Goal: Information Seeking & Learning: Learn about a topic

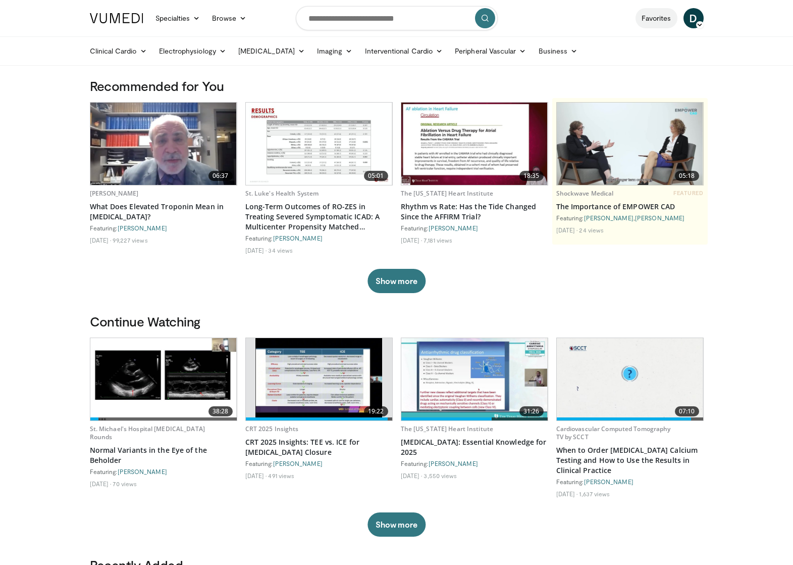
click at [645, 16] on link "Favorites" at bounding box center [657, 18] width 42 height 20
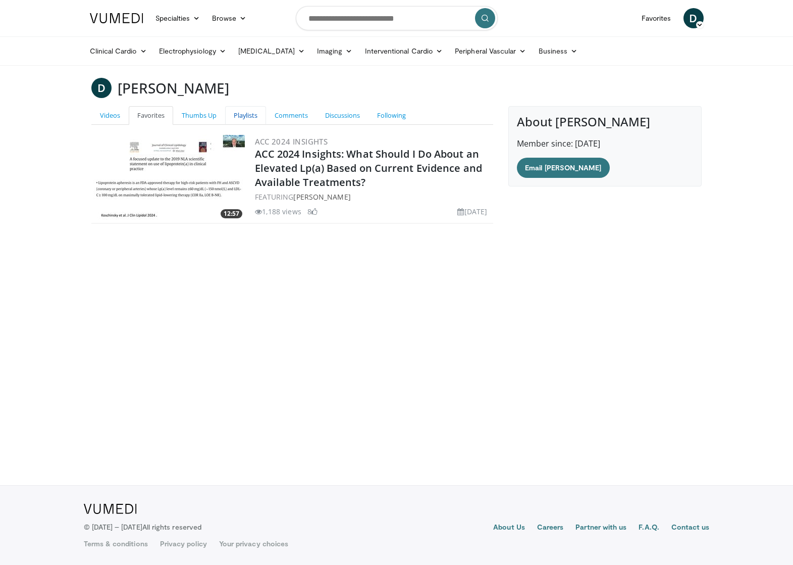
click at [238, 115] on link "Playlists" at bounding box center [245, 115] width 41 height 19
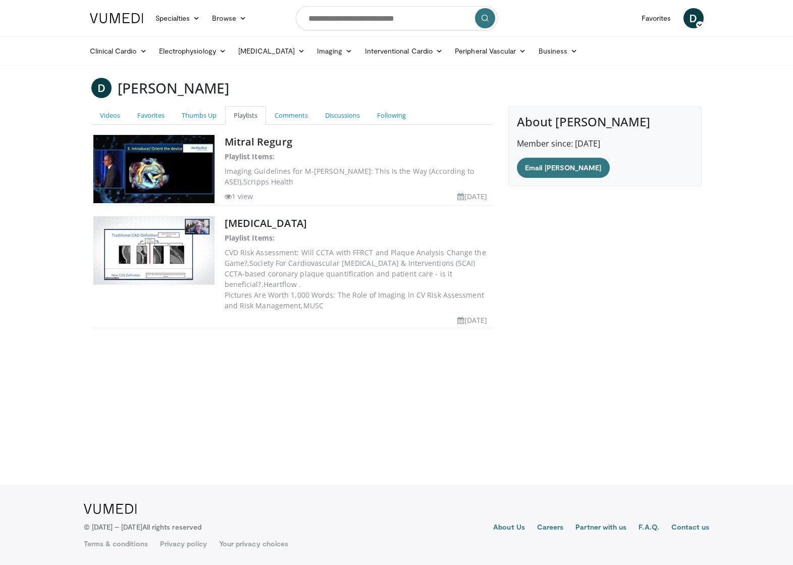
click at [257, 261] on span "Society For Cardiovascular [MEDICAL_DATA] & Interventions (SCAI)" at bounding box center [363, 263] width 226 height 10
click at [262, 276] on dd "CCTA-based coronary plaque quantification and patient care - is it beneficial?,…" at bounding box center [358, 278] width 267 height 21
click at [157, 112] on link "Favorites" at bounding box center [151, 115] width 44 height 19
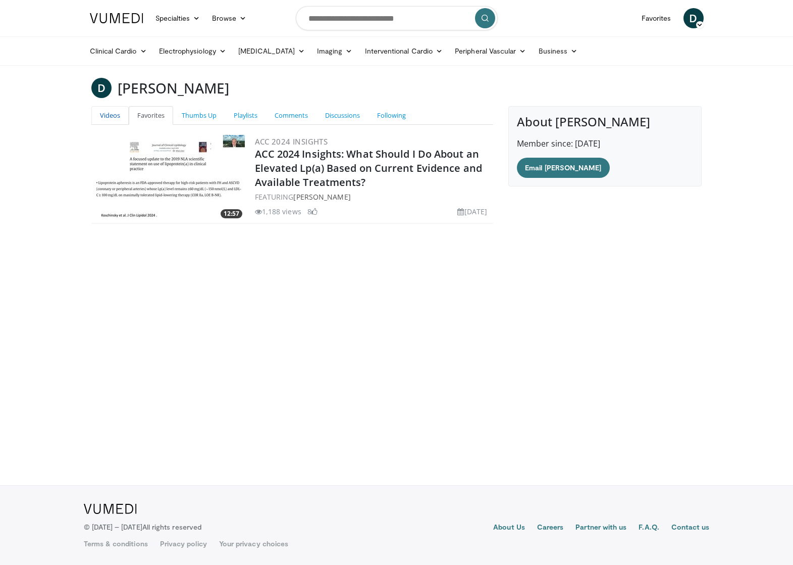
click at [107, 111] on link "Videos" at bounding box center [109, 115] width 37 height 19
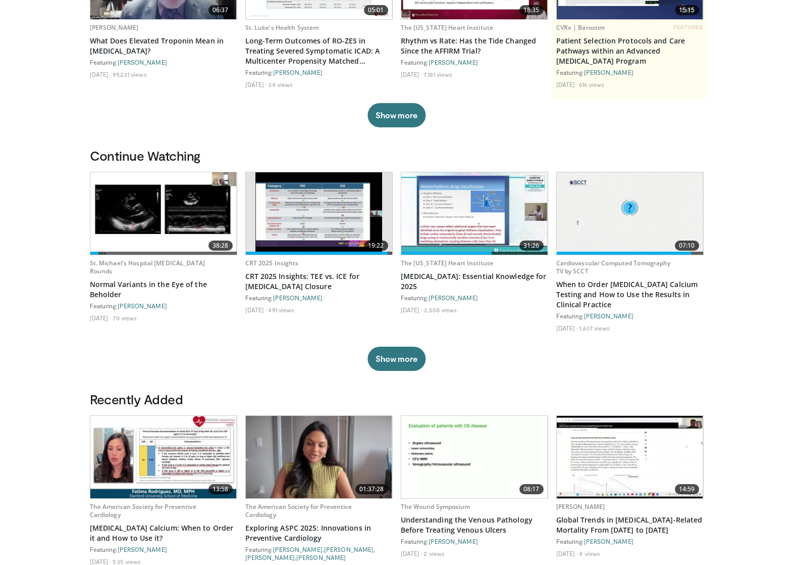
scroll to position [167, 0]
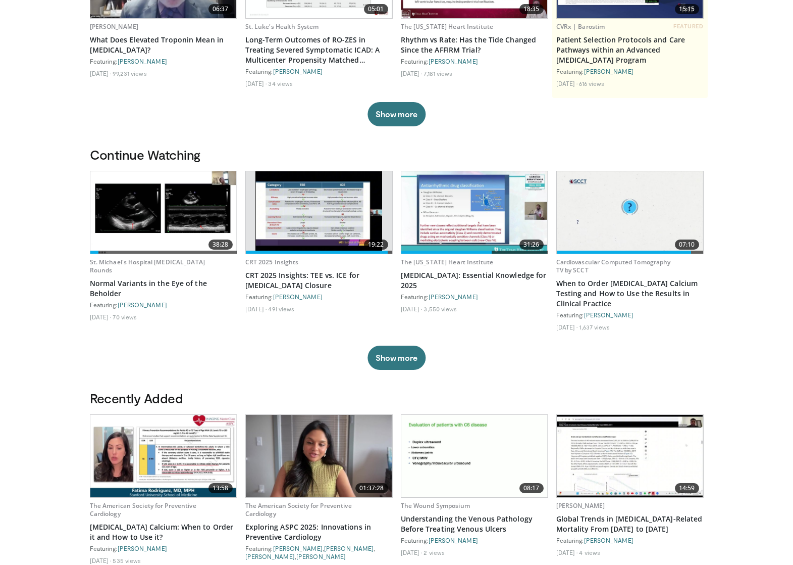
click at [401, 340] on div "38:28 St. Michael's Hospital Echocardiogram Rounds Normal Variants in the Eye o…" at bounding box center [397, 270] width 614 height 199
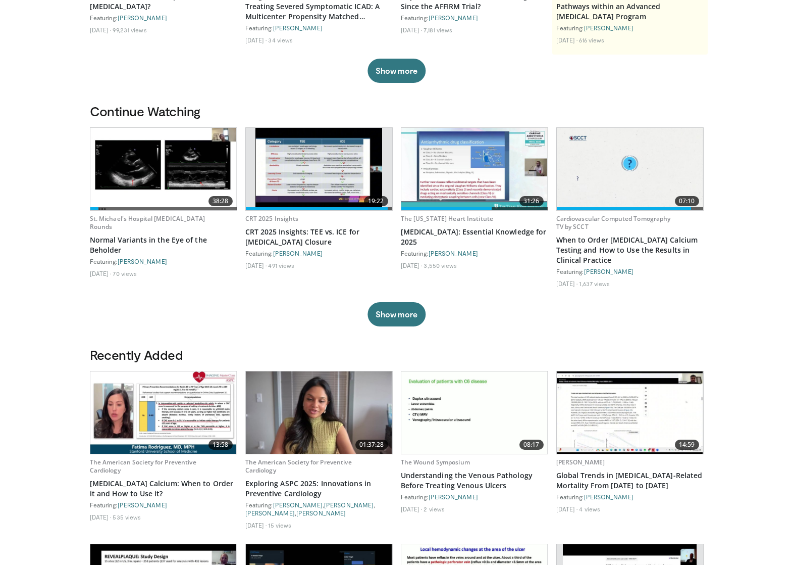
scroll to position [0, 0]
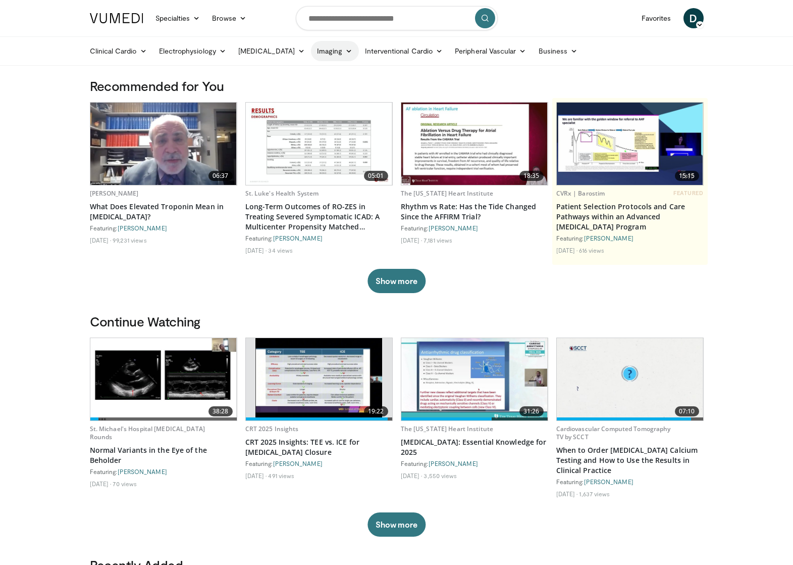
click at [345, 52] on icon at bounding box center [348, 50] width 7 height 7
click at [313, 89] on link "CT" at bounding box center [372, 91] width 120 height 16
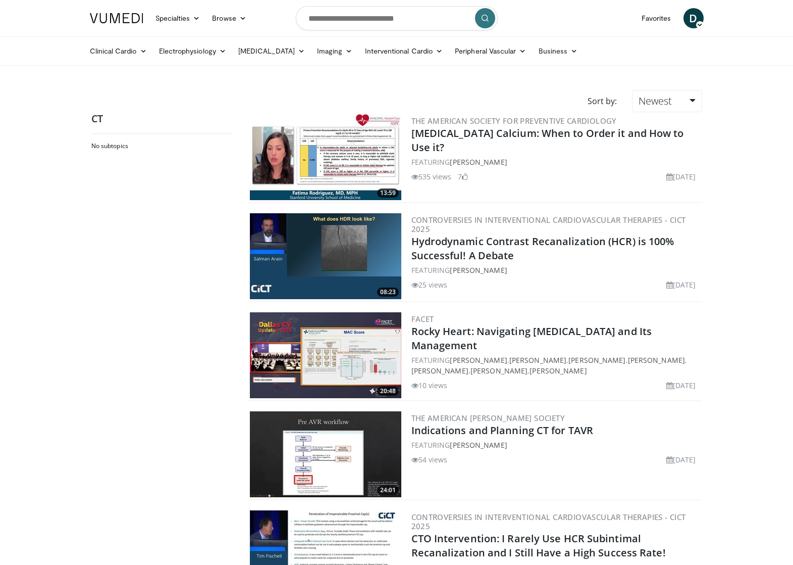
click at [108, 126] on div "CT No subtopics" at bounding box center [161, 333] width 141 height 442
click at [371, 19] on input "Search topics, interventions" at bounding box center [397, 18] width 202 height 24
type input "**********"
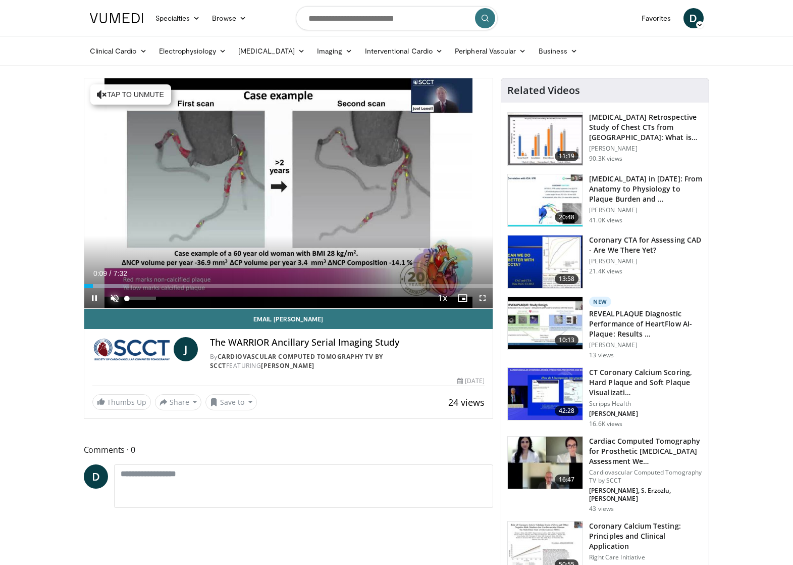
click at [111, 300] on span "Video Player" at bounding box center [115, 298] width 20 height 20
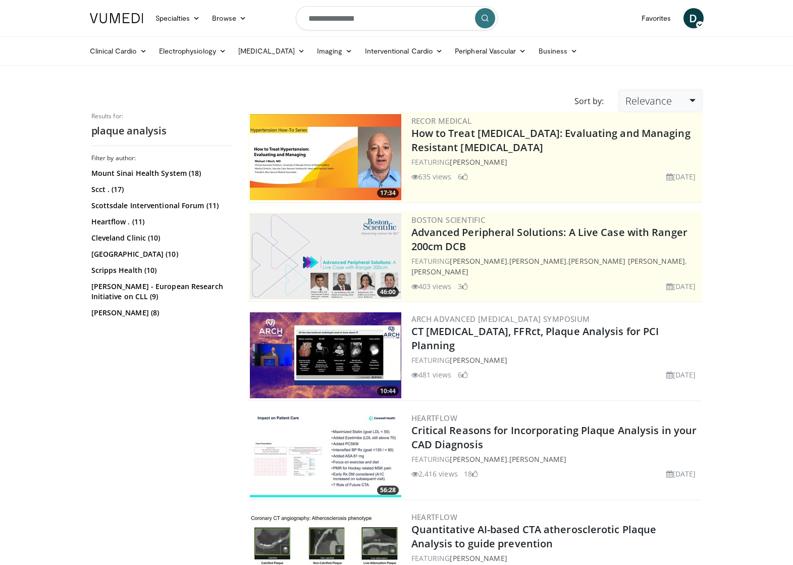
click at [675, 95] on link "Relevance" at bounding box center [660, 101] width 83 height 22
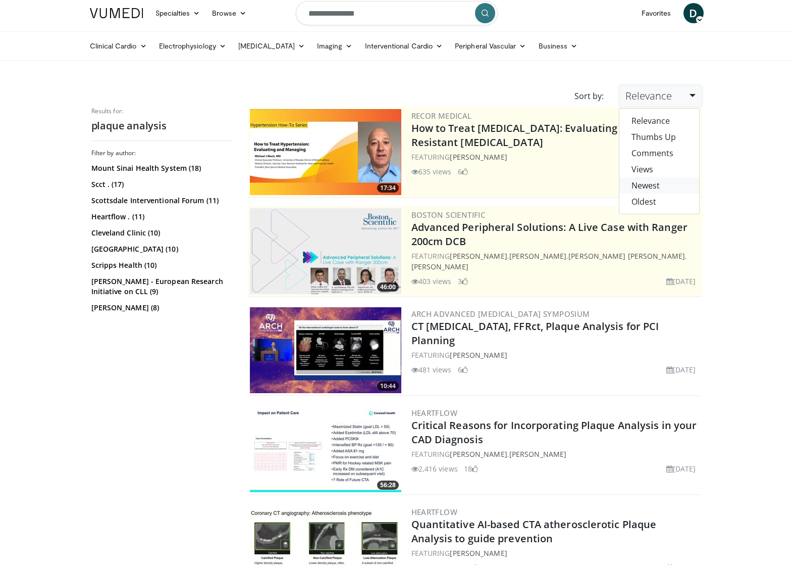
click at [642, 192] on link "Newest" at bounding box center [660, 185] width 80 height 16
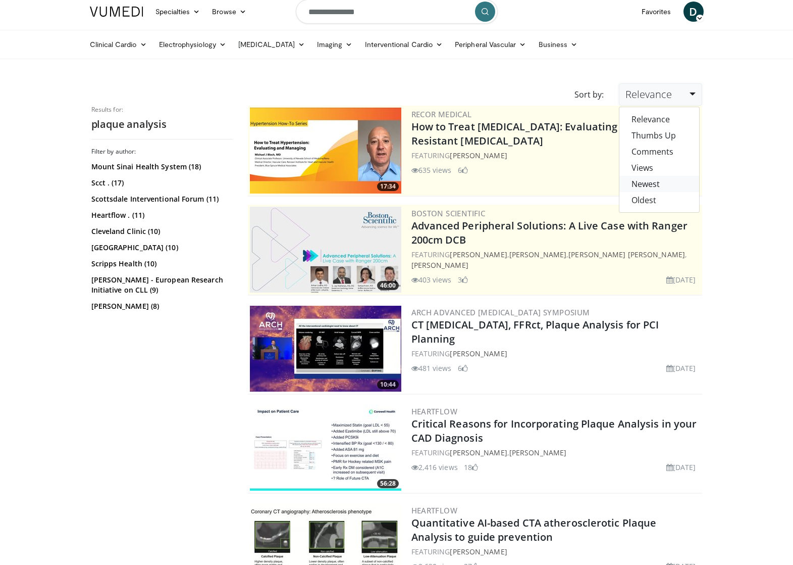
scroll to position [8, 0]
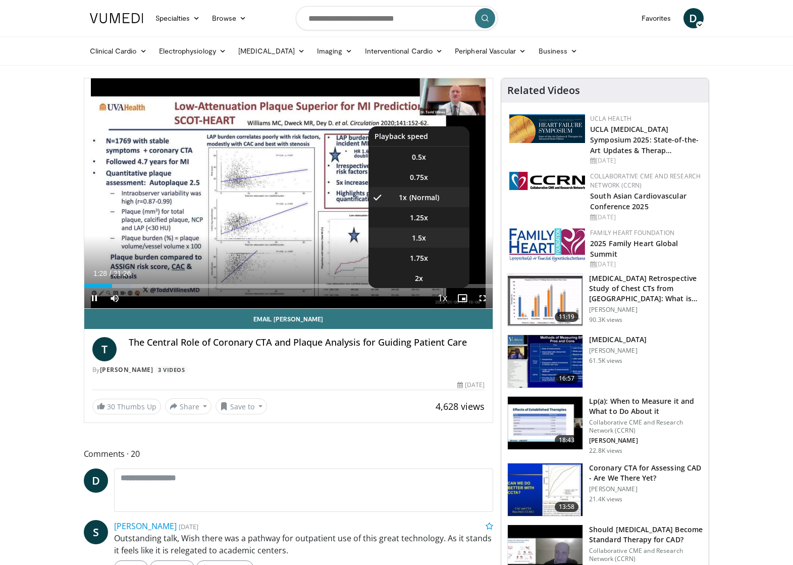
click at [419, 238] on span "1.5x" at bounding box center [419, 238] width 14 height 10
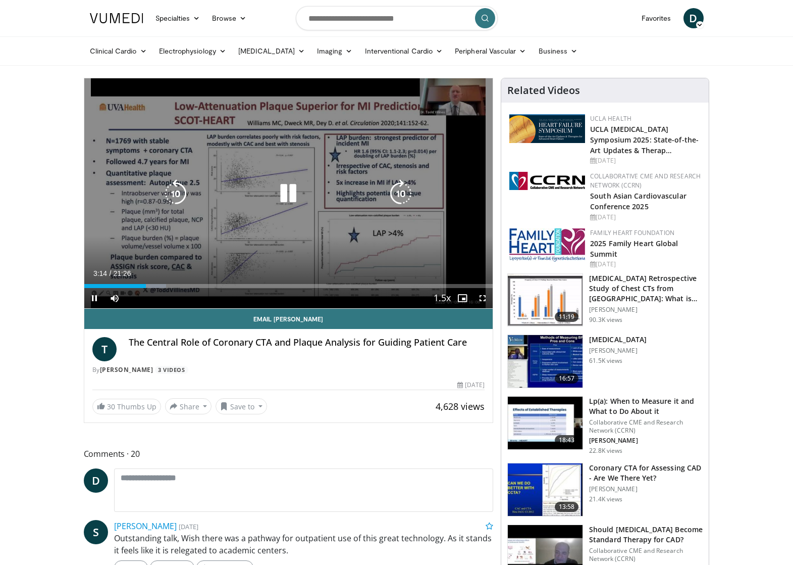
click at [285, 191] on icon "Video Player" at bounding box center [288, 193] width 28 height 28
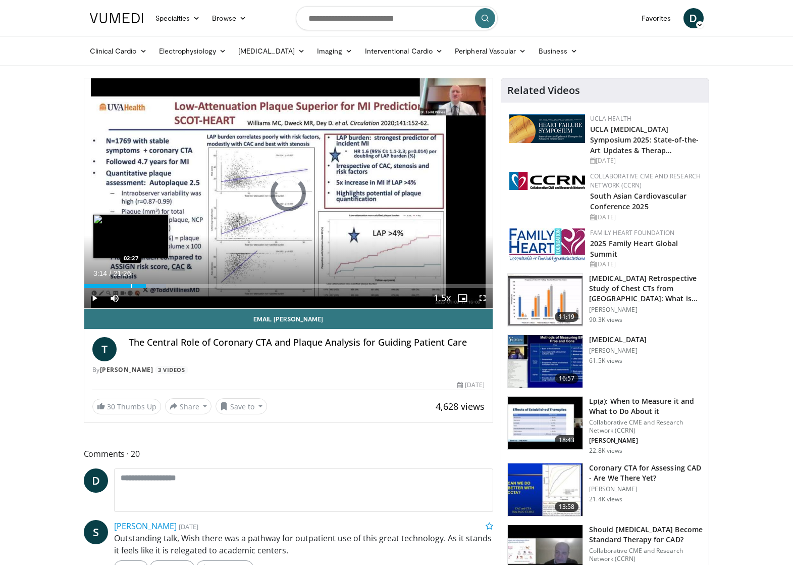
click at [131, 286] on div "Progress Bar" at bounding box center [131, 286] width 1 height 4
click at [95, 297] on span "Video Player" at bounding box center [94, 298] width 20 height 20
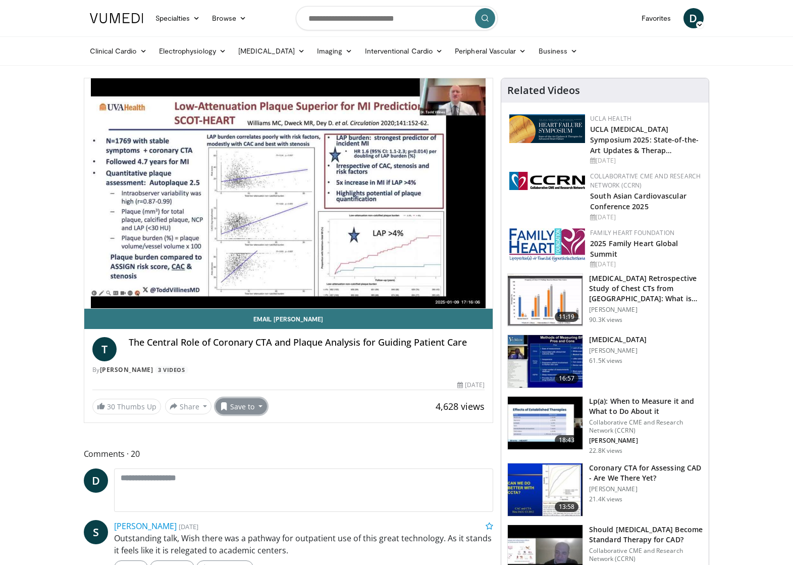
click at [259, 407] on button "Save to" at bounding box center [242, 406] width 52 height 16
click at [248, 458] on link "Cardiac CT" at bounding box center [259, 460] width 87 height 16
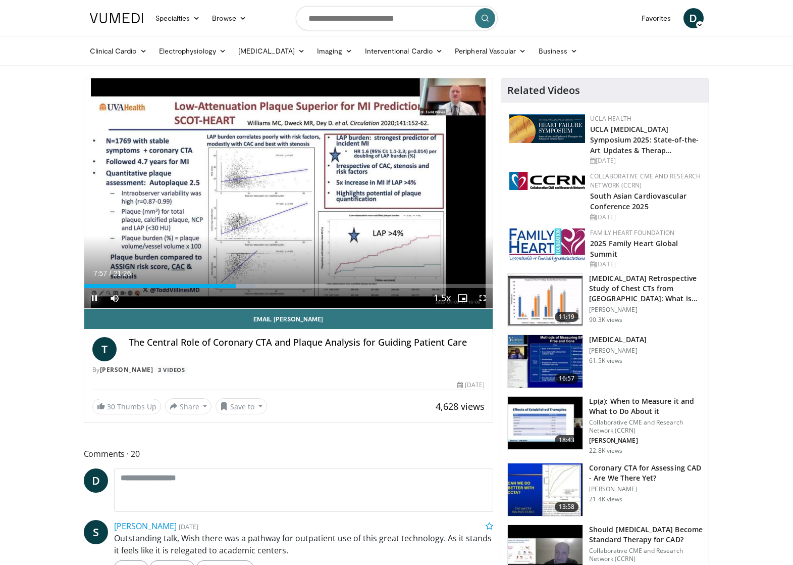
click at [92, 295] on span "Video Player" at bounding box center [94, 298] width 20 height 20
click at [91, 299] on span "Video Player" at bounding box center [94, 298] width 20 height 20
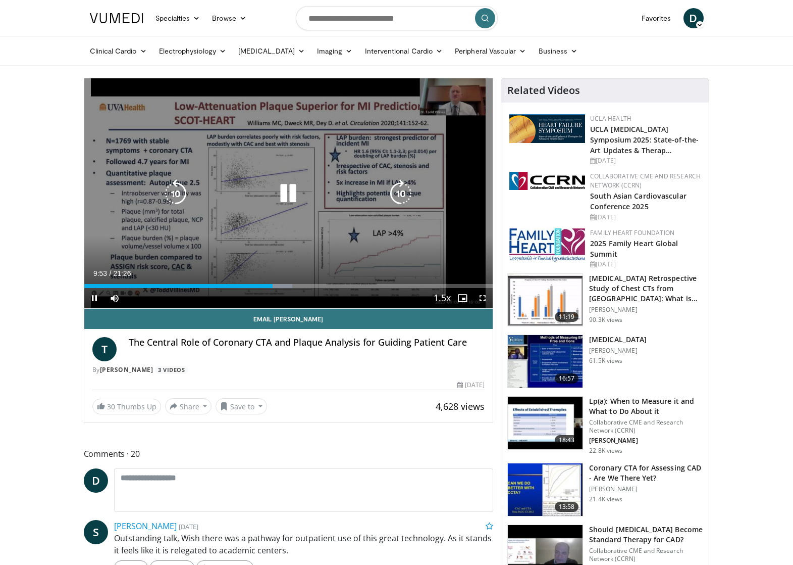
click at [174, 191] on icon "Video Player" at bounding box center [176, 193] width 28 height 28
click at [173, 191] on icon "Video Player" at bounding box center [176, 193] width 28 height 28
click at [173, 192] on icon "Video Player" at bounding box center [176, 193] width 28 height 28
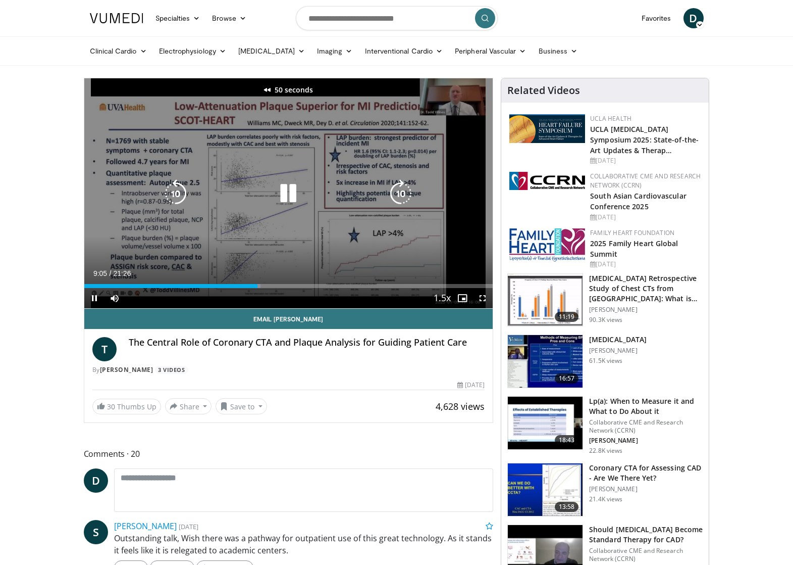
click at [173, 192] on icon "Video Player" at bounding box center [176, 193] width 28 height 28
click at [174, 192] on icon "Video Player" at bounding box center [176, 193] width 28 height 28
click at [283, 191] on icon "Video Player" at bounding box center [288, 193] width 28 height 28
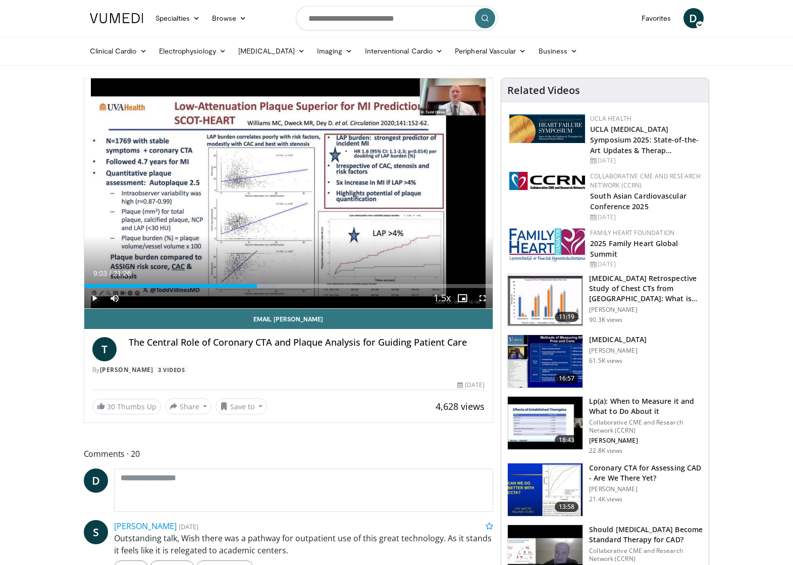
click at [97, 297] on span "Video Player" at bounding box center [94, 298] width 20 height 20
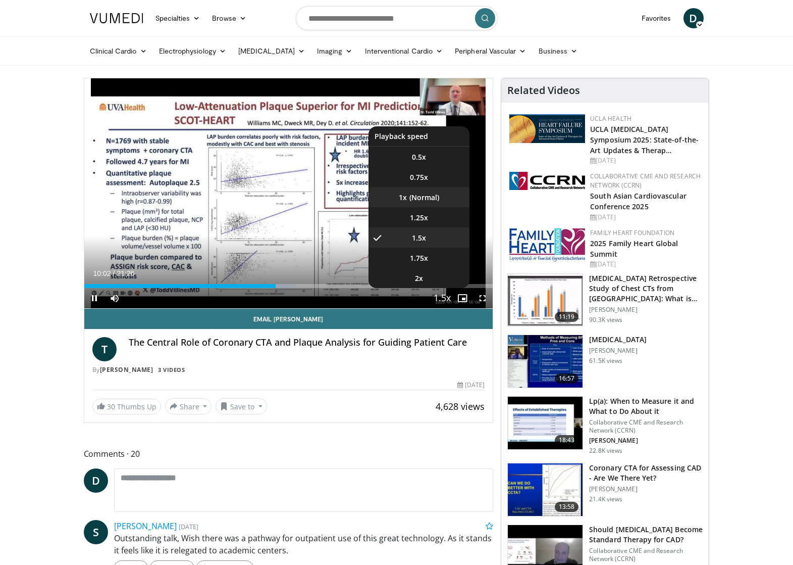
click at [424, 200] on li "1x" at bounding box center [419, 197] width 101 height 20
click at [421, 234] on span "1.5x" at bounding box center [419, 238] width 14 height 10
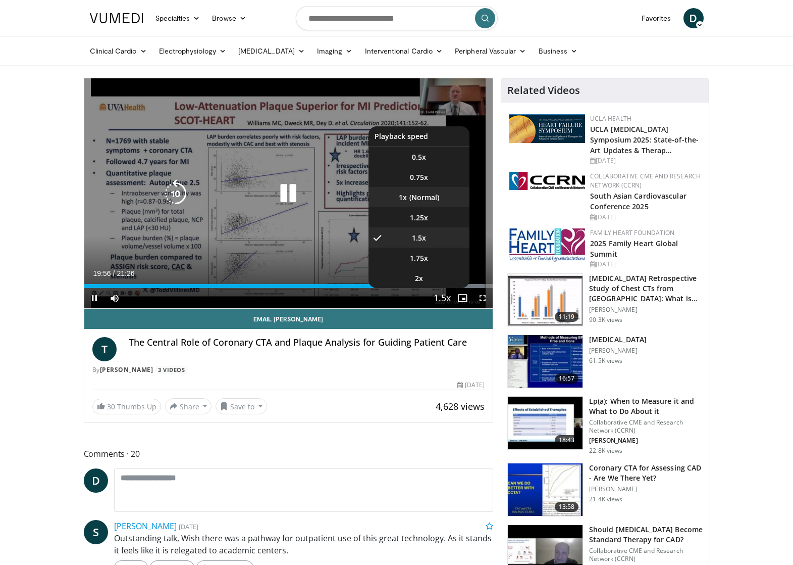
click at [419, 195] on li "1x" at bounding box center [419, 197] width 101 height 20
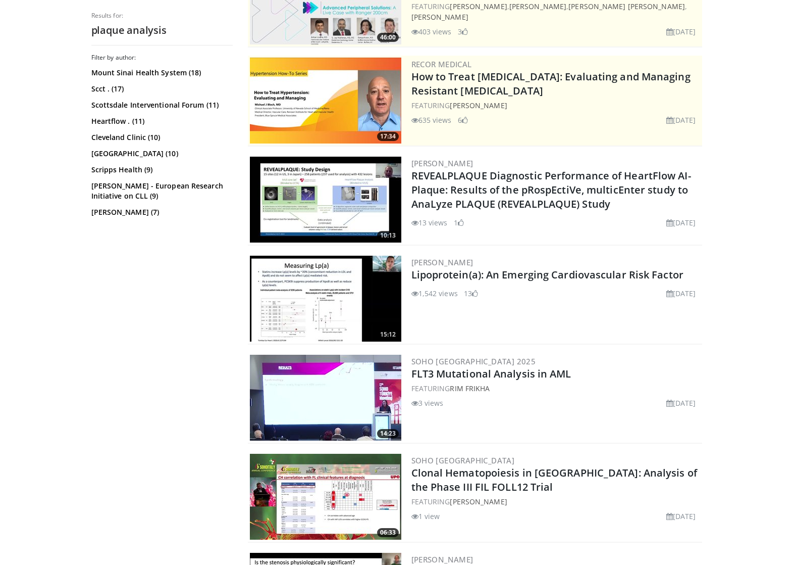
scroll to position [157, 0]
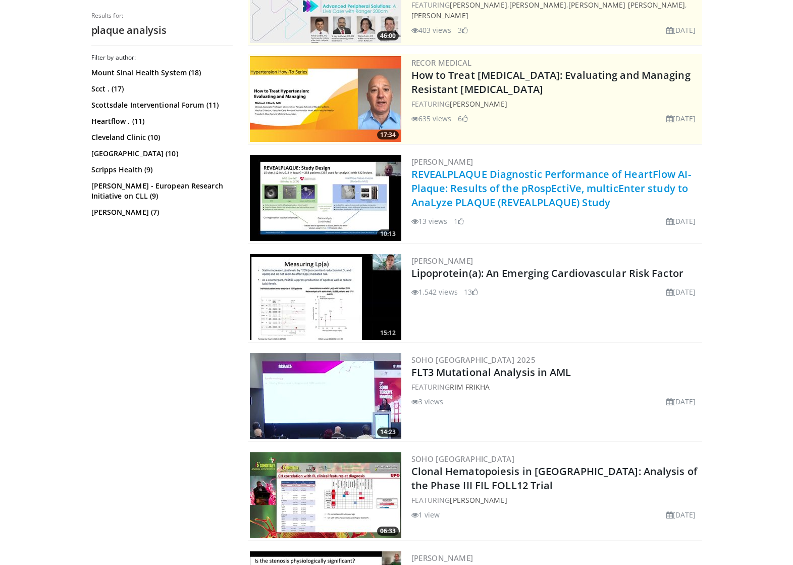
click at [550, 177] on link "REVEALPLAQUE Diagnostic Performance of HeartFlow AI-Plaque: Results of the pRos…" at bounding box center [552, 188] width 280 height 42
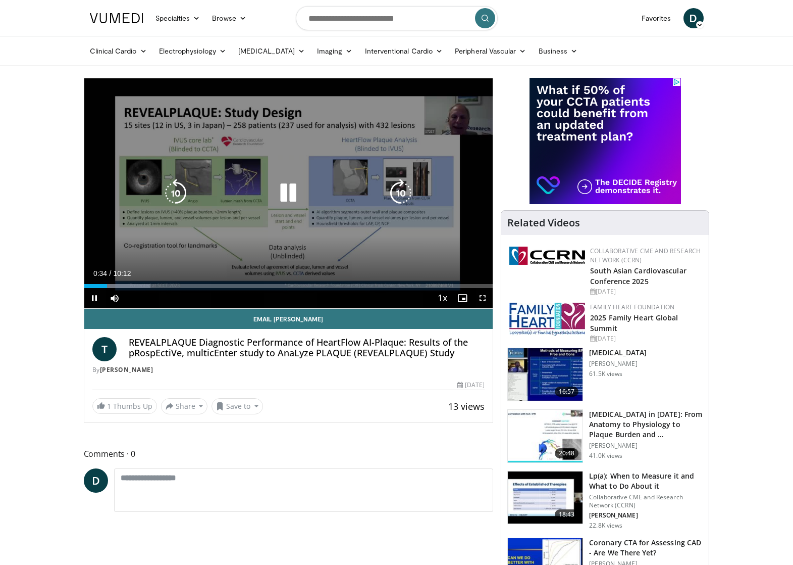
click at [406, 190] on icon "Video Player" at bounding box center [401, 193] width 28 height 28
click at [404, 190] on icon "Video Player" at bounding box center [401, 193] width 28 height 28
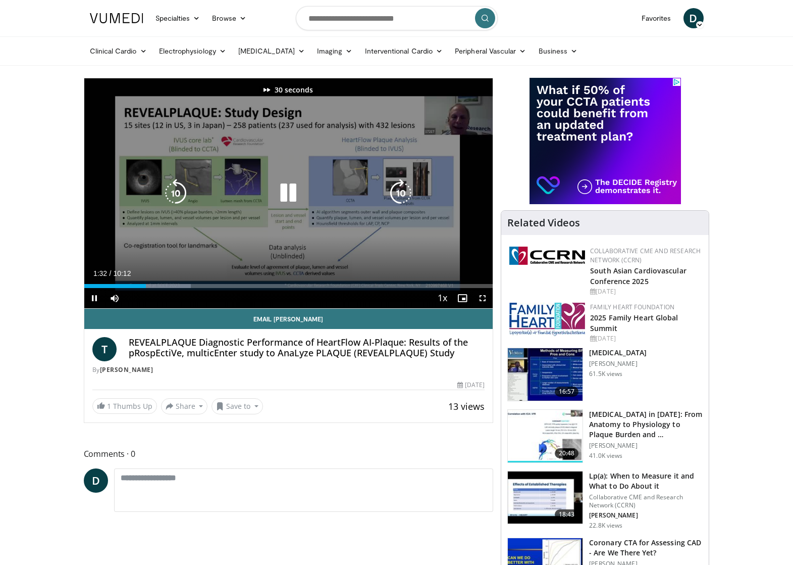
click at [404, 190] on icon "Video Player" at bounding box center [401, 193] width 28 height 28
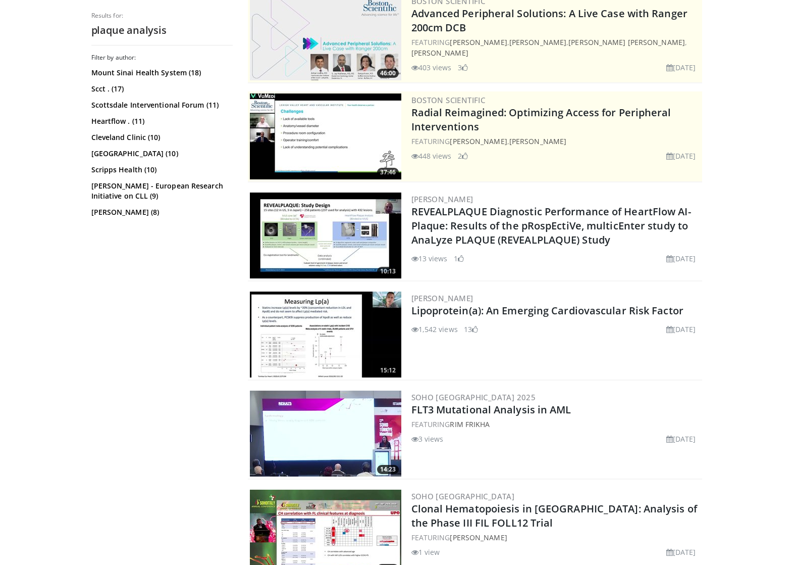
scroll to position [197, 0]
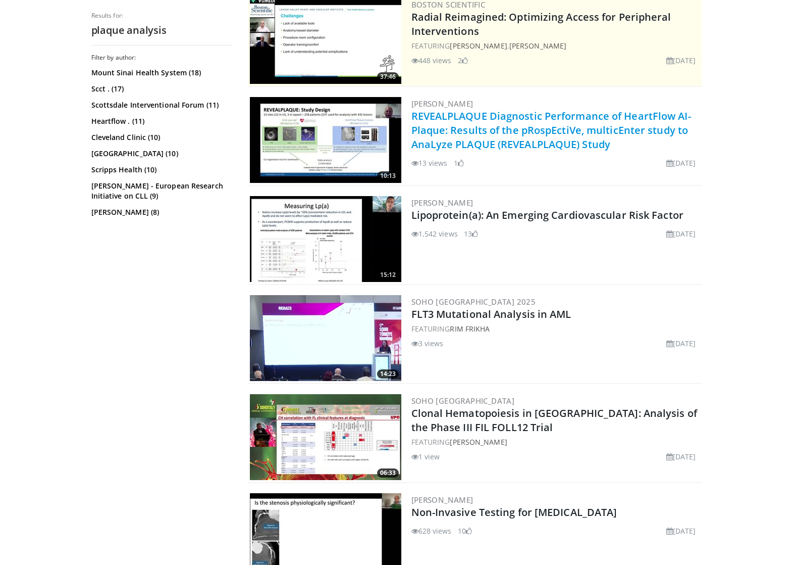
click at [545, 124] on link "REVEALPLAQUE Diagnostic Performance of HeartFlow AI-Plaque: Results of the pRos…" at bounding box center [552, 130] width 280 height 42
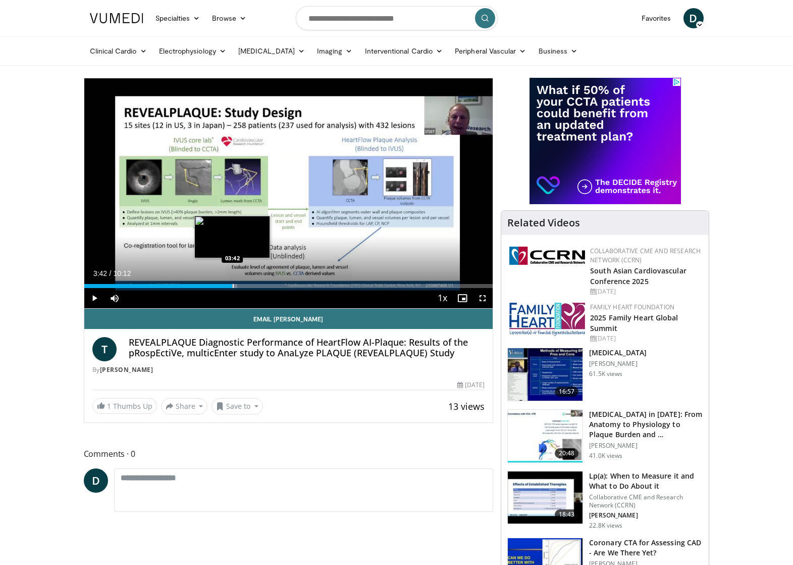
click at [233, 285] on div "Progress Bar" at bounding box center [233, 286] width 1 height 4
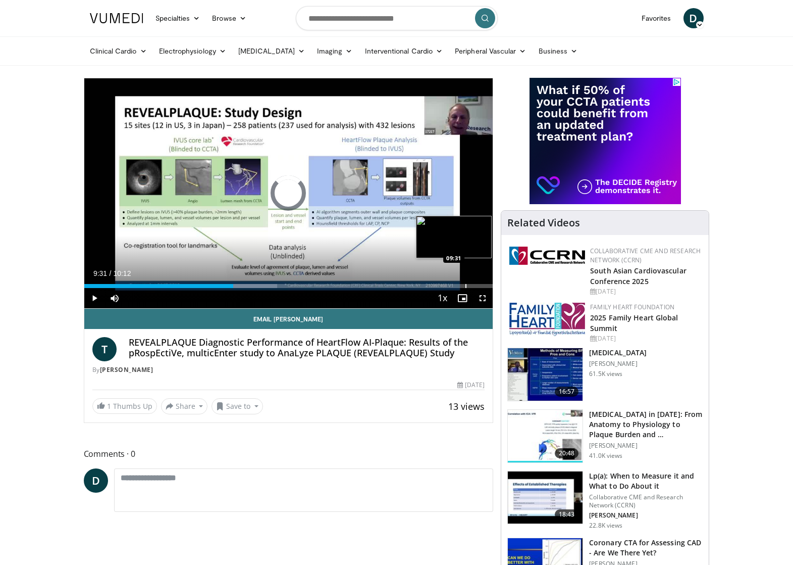
click at [466, 286] on div "Progress Bar" at bounding box center [466, 286] width 1 height 4
click at [456, 285] on div "Progress Bar" at bounding box center [456, 286] width 1 height 4
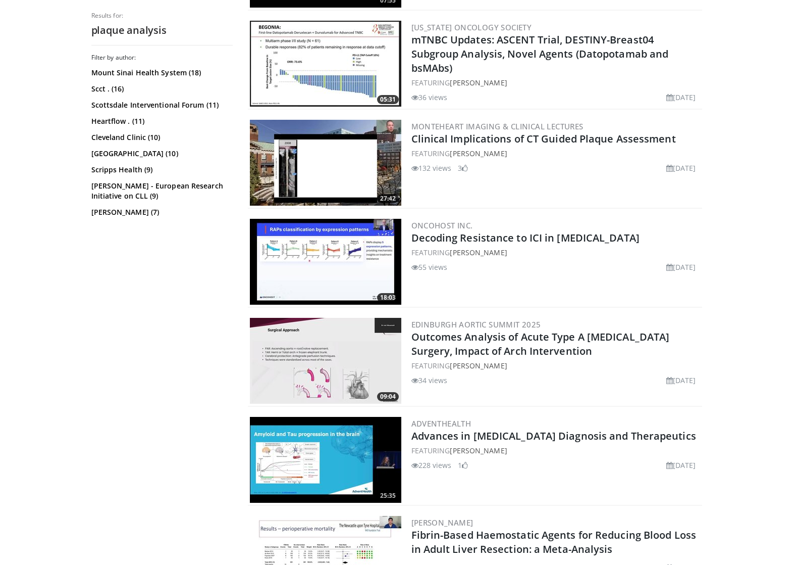
scroll to position [986, 0]
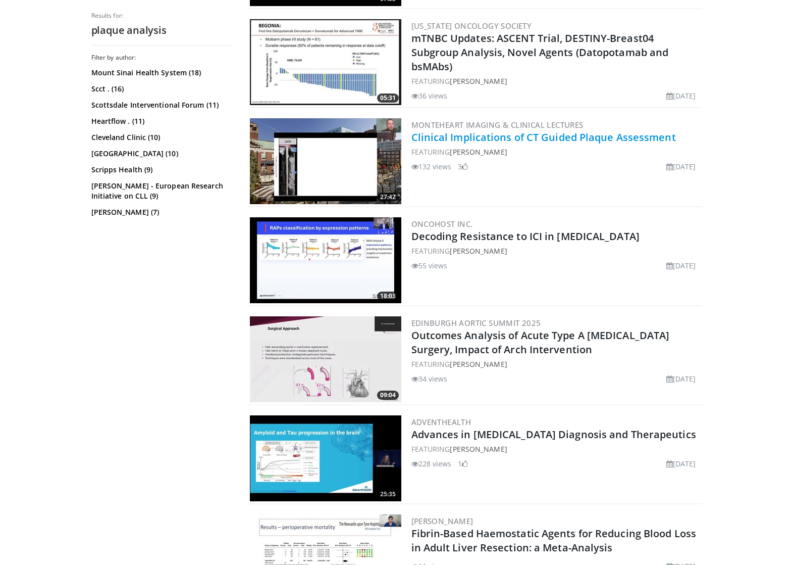
click at [571, 135] on link "Clinical Implications of CT Guided Plaque Assessment" at bounding box center [544, 137] width 265 height 14
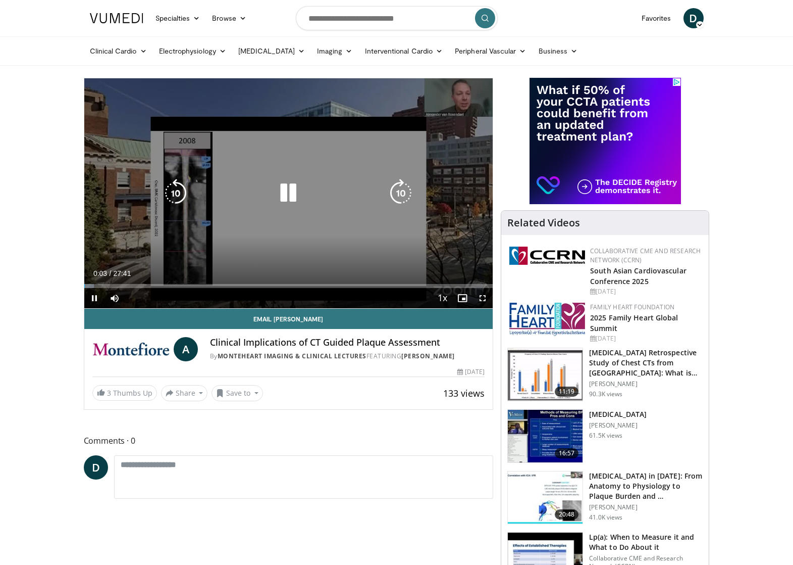
click at [294, 185] on icon "Video Player" at bounding box center [288, 193] width 28 height 28
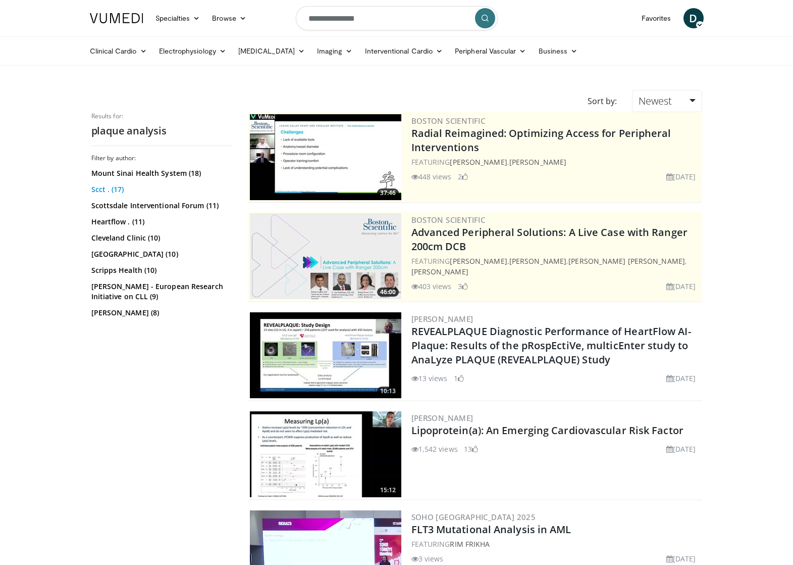
click at [104, 188] on link "Scct . (17)" at bounding box center [160, 189] width 139 height 10
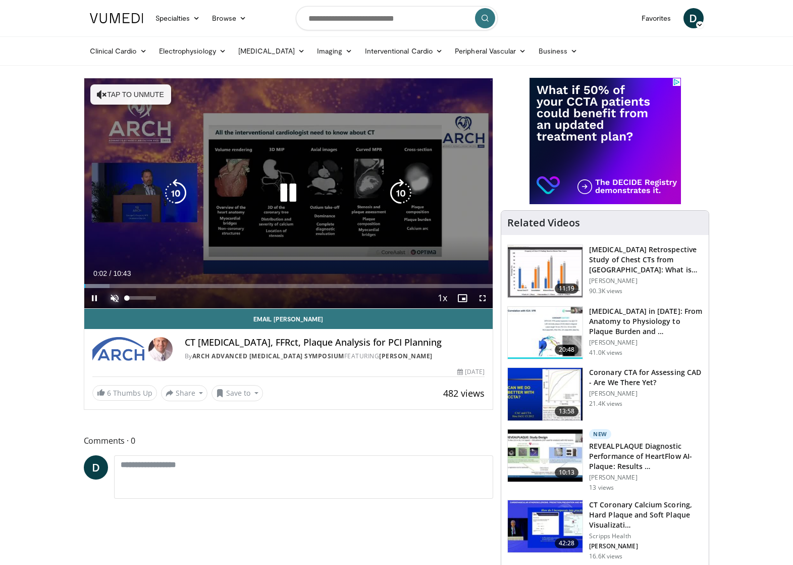
click at [114, 300] on span "Video Player" at bounding box center [115, 298] width 20 height 20
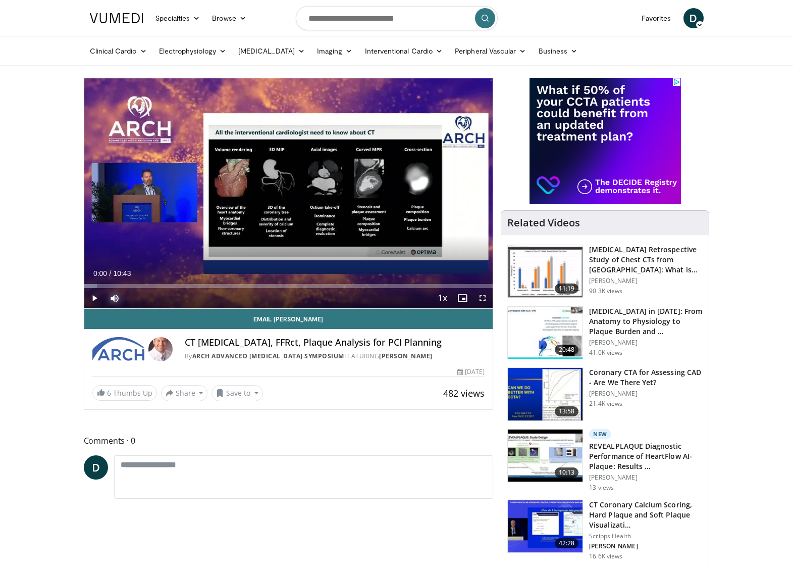
drag, startPoint x: 106, startPoint y: 285, endPoint x: 82, endPoint y: 286, distance: 23.3
click at [488, 299] on span "Video Player" at bounding box center [483, 298] width 20 height 20
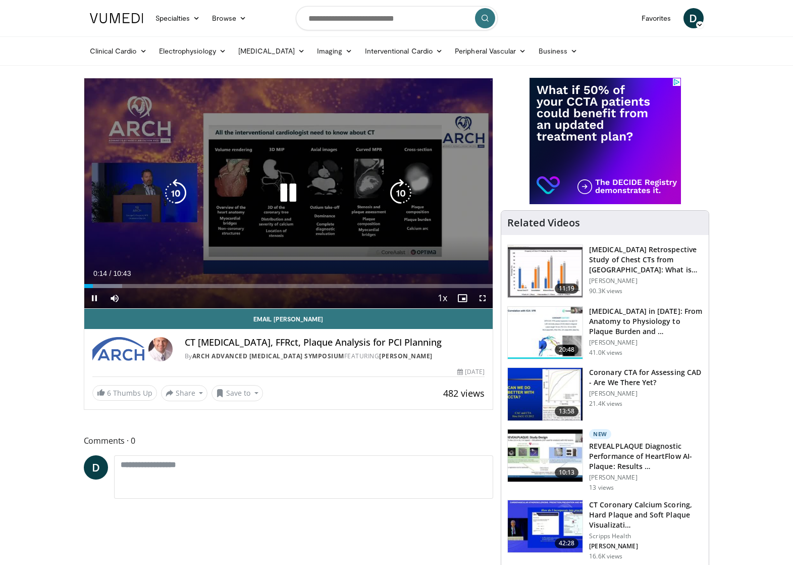
click at [401, 193] on icon "Video Player" at bounding box center [401, 193] width 28 height 28
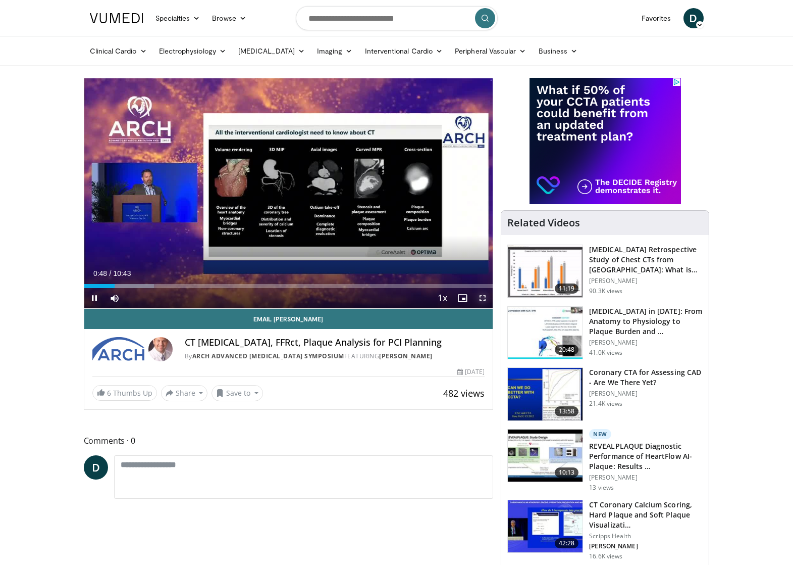
click at [480, 297] on span "Video Player" at bounding box center [483, 298] width 20 height 20
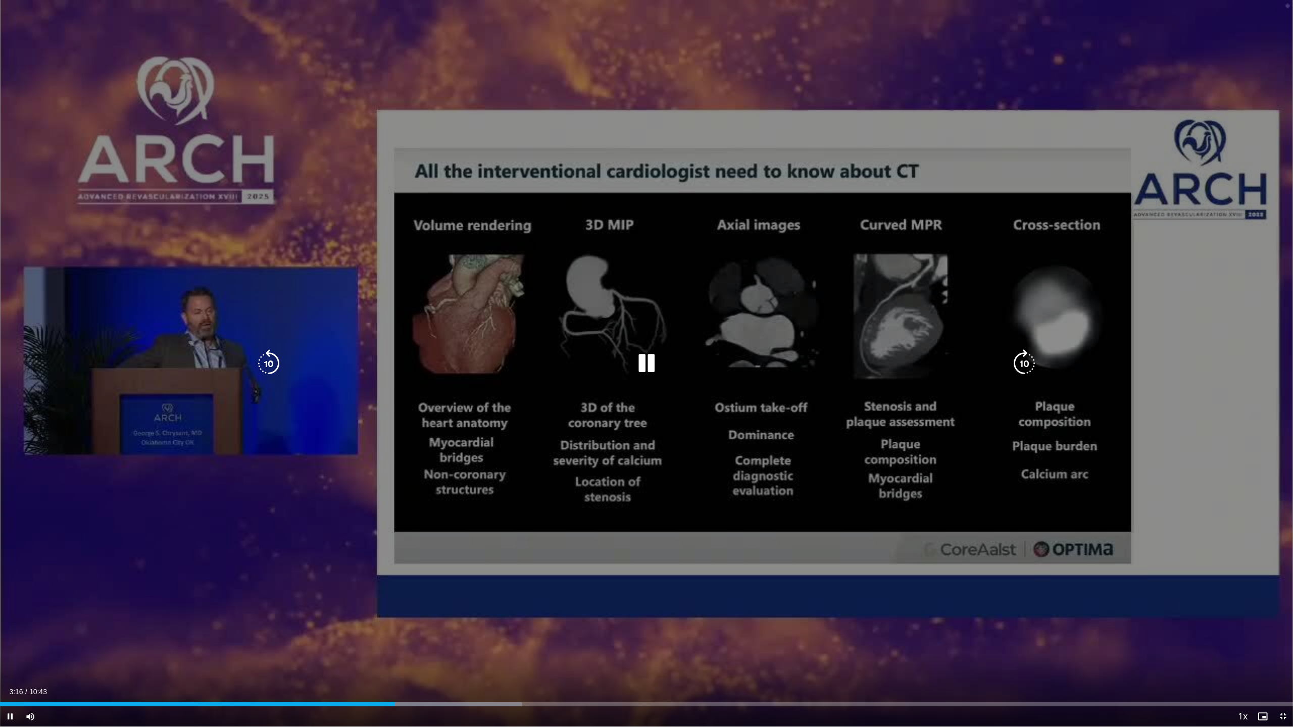
click at [642, 361] on icon "Video Player" at bounding box center [646, 364] width 28 height 28
click at [793, 564] on div "10 seconds Tap to unmute" at bounding box center [646, 363] width 1293 height 727
click at [647, 361] on icon "Video Player" at bounding box center [646, 364] width 28 height 28
click at [793, 359] on icon "Video Player" at bounding box center [1024, 364] width 28 height 28
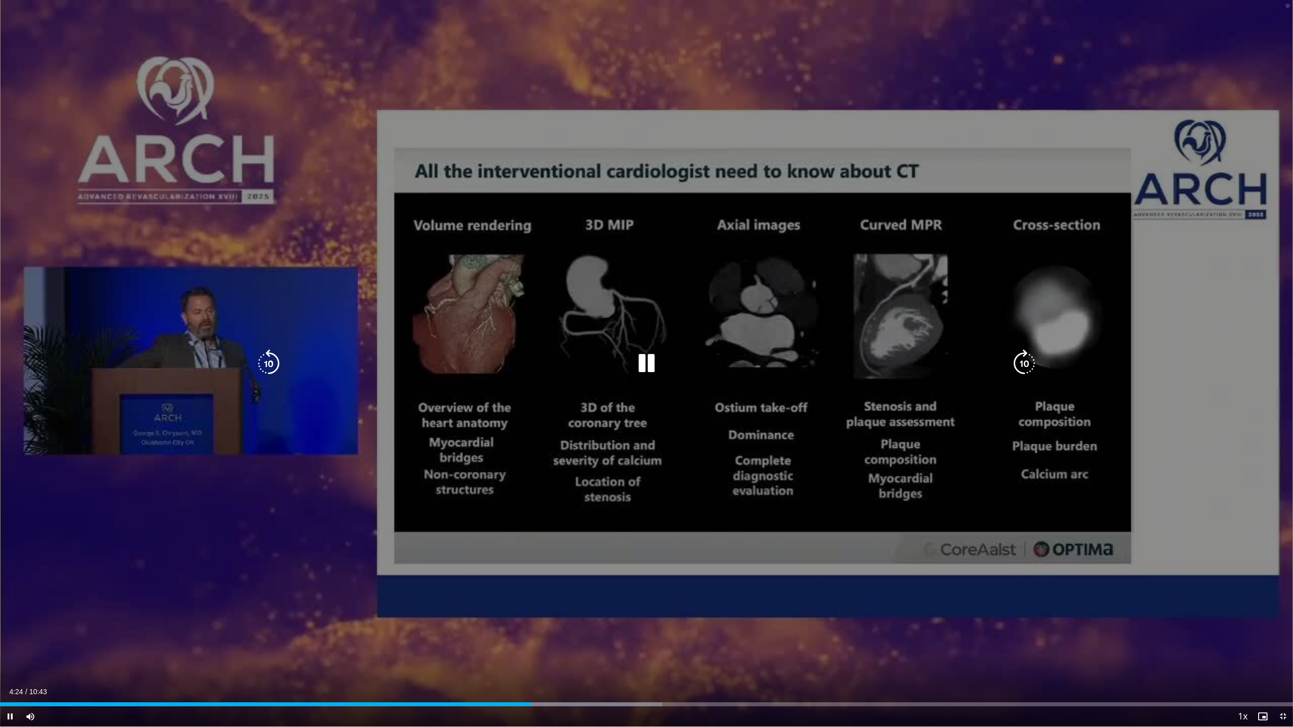
click at [793, 359] on icon "Video Player" at bounding box center [1024, 364] width 28 height 28
click at [582, 491] on div "10 seconds Tap to unmute" at bounding box center [646, 363] width 1293 height 727
click at [793, 362] on icon "Video Player" at bounding box center [1024, 364] width 28 height 28
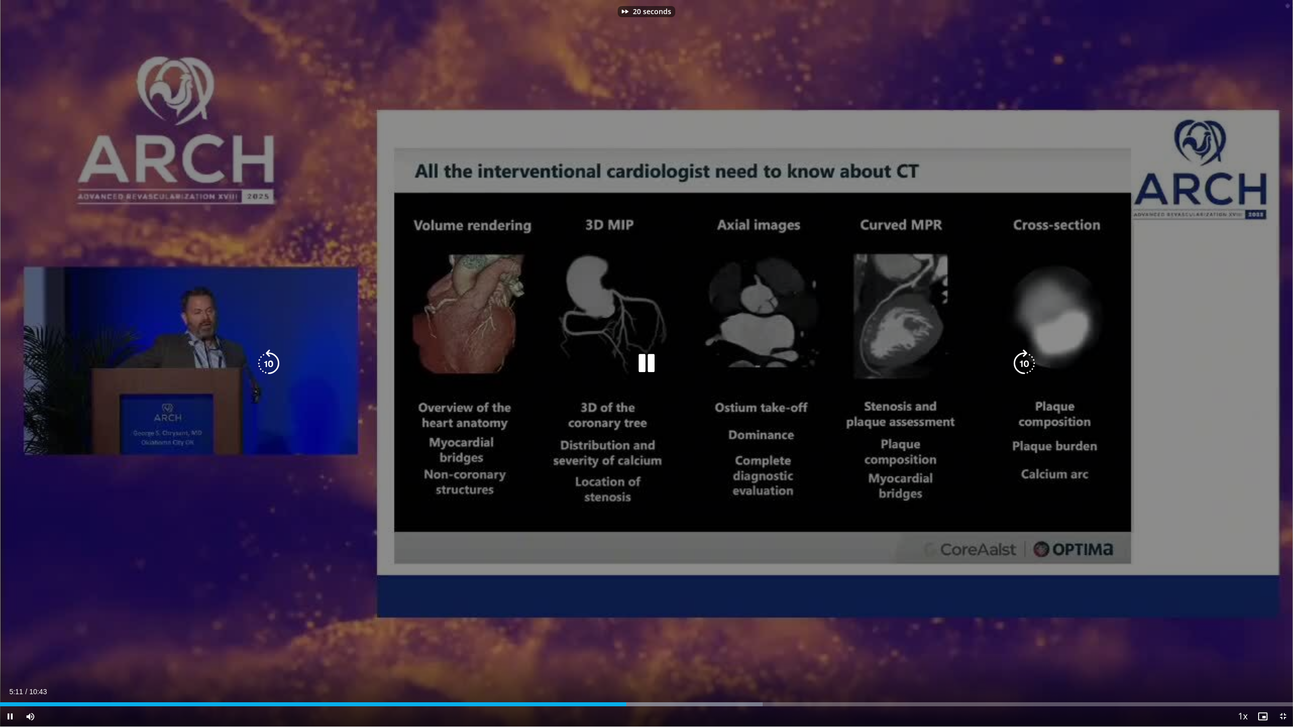
click at [793, 362] on icon "Video Player" at bounding box center [1024, 364] width 28 height 28
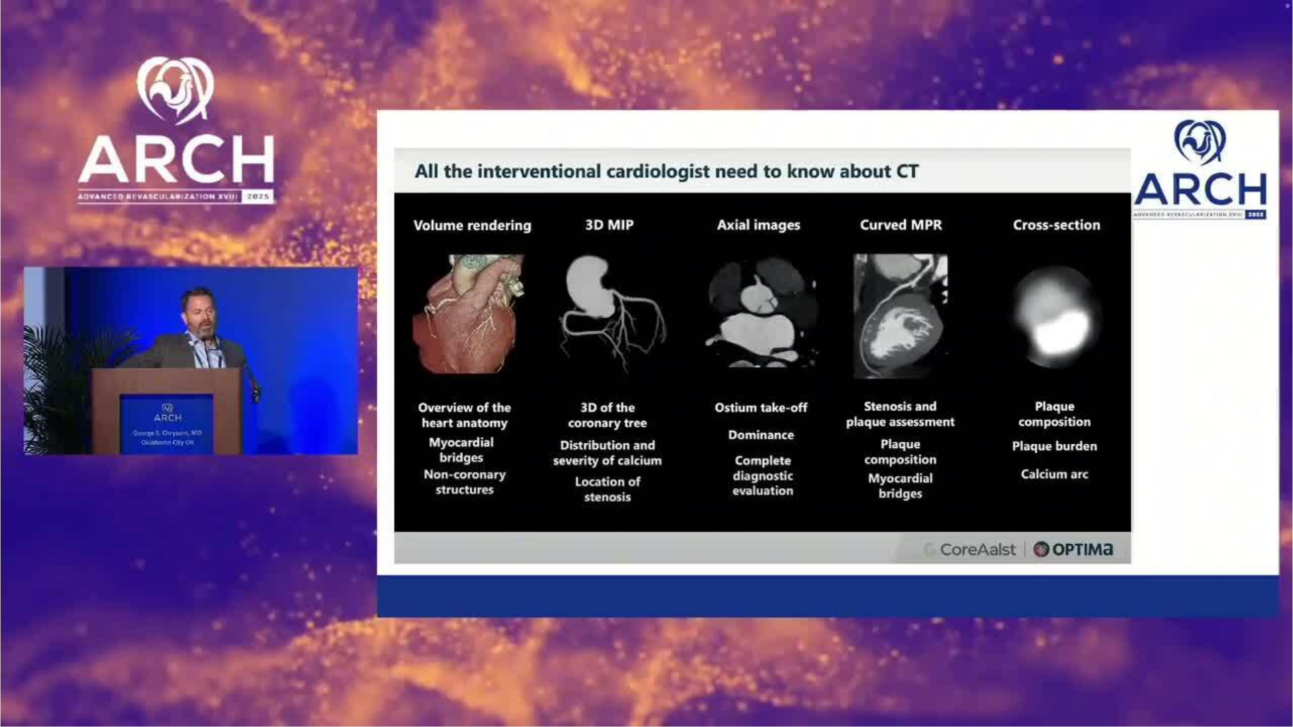
click at [793, 362] on div "40 seconds Tap to unmute" at bounding box center [646, 363] width 1293 height 727
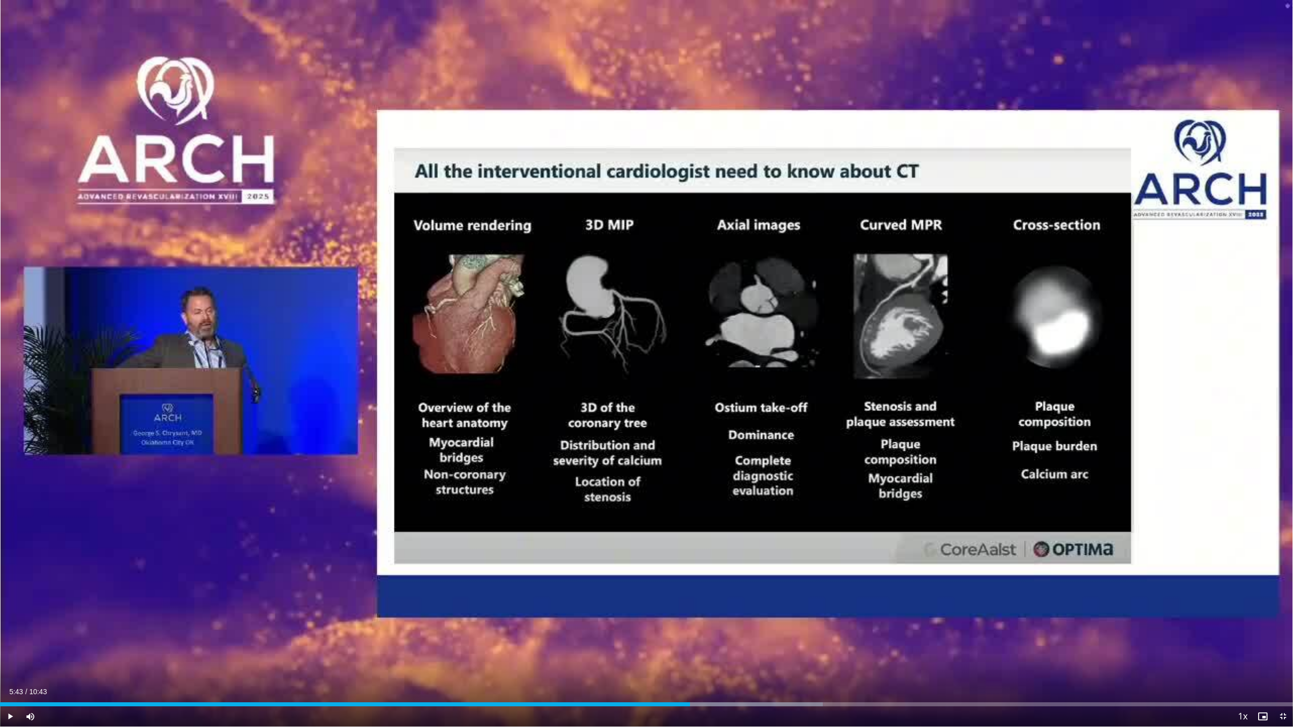
click at [793, 362] on div "40 seconds Tap to unmute" at bounding box center [646, 363] width 1293 height 727
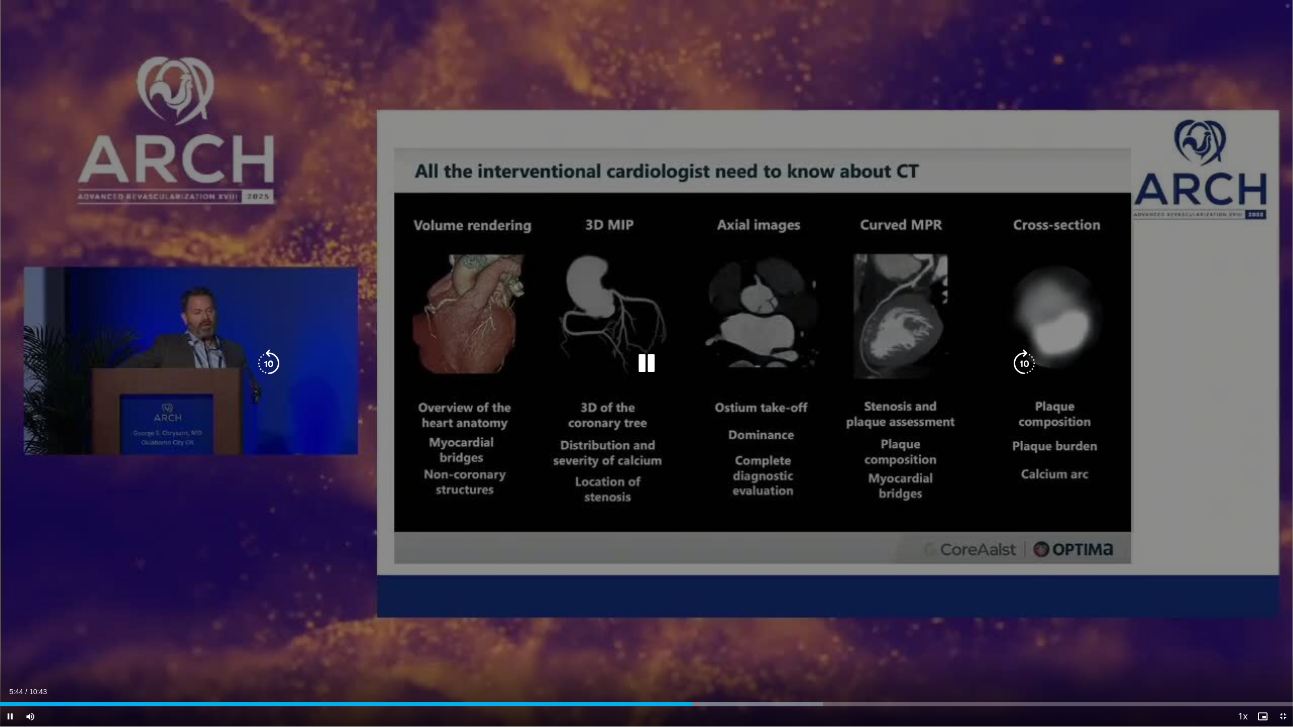
click at [793, 360] on icon "Video Player" at bounding box center [1024, 364] width 28 height 28
click at [793, 365] on icon "Video Player" at bounding box center [1024, 364] width 28 height 28
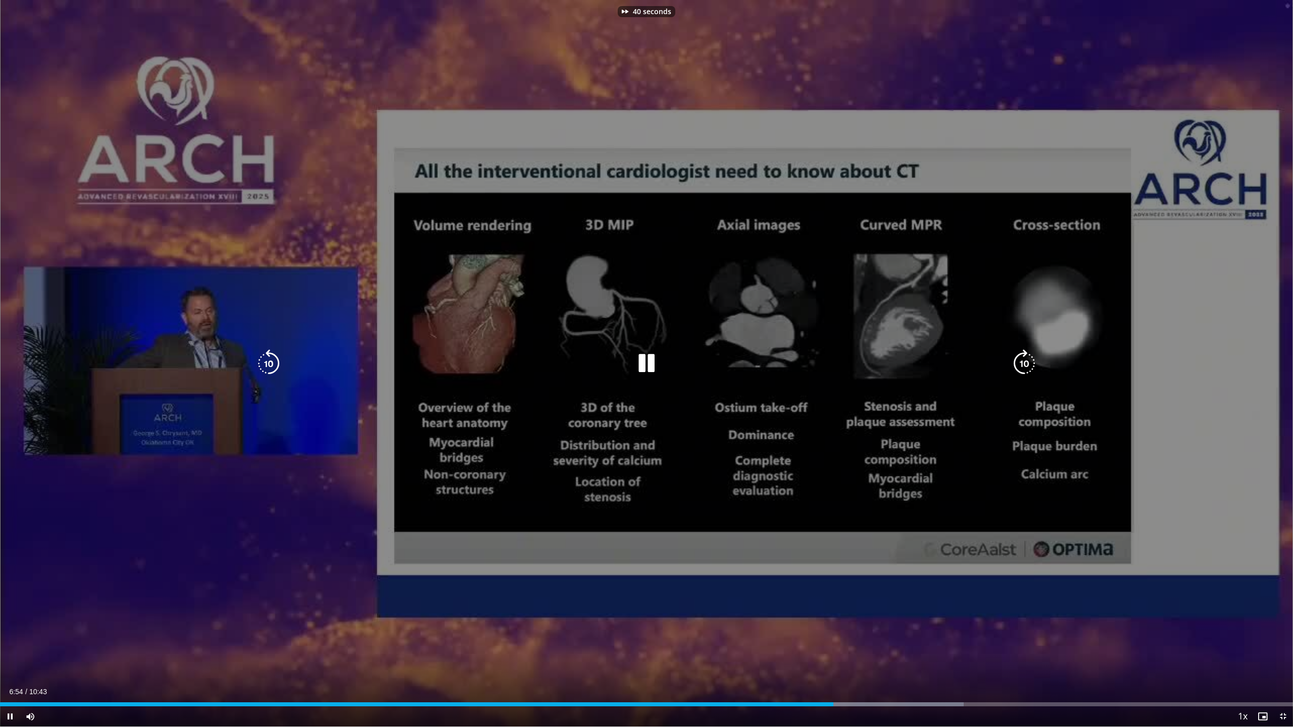
click at [793, 365] on icon "Video Player" at bounding box center [1024, 364] width 28 height 28
click at [793, 364] on icon "Video Player" at bounding box center [1024, 364] width 28 height 28
click at [793, 360] on icon "Video Player" at bounding box center [1024, 364] width 28 height 28
click at [793, 362] on icon "Video Player" at bounding box center [1024, 364] width 28 height 28
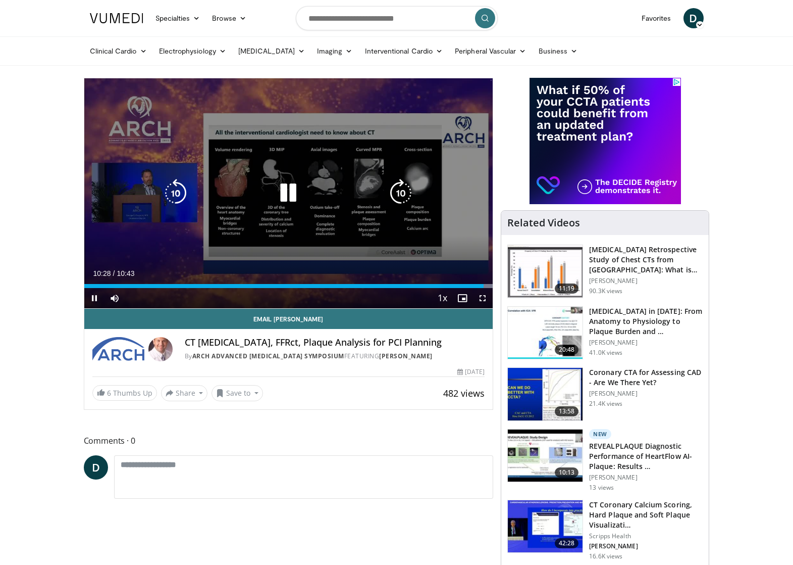
click at [287, 193] on icon "Video Player" at bounding box center [288, 193] width 28 height 28
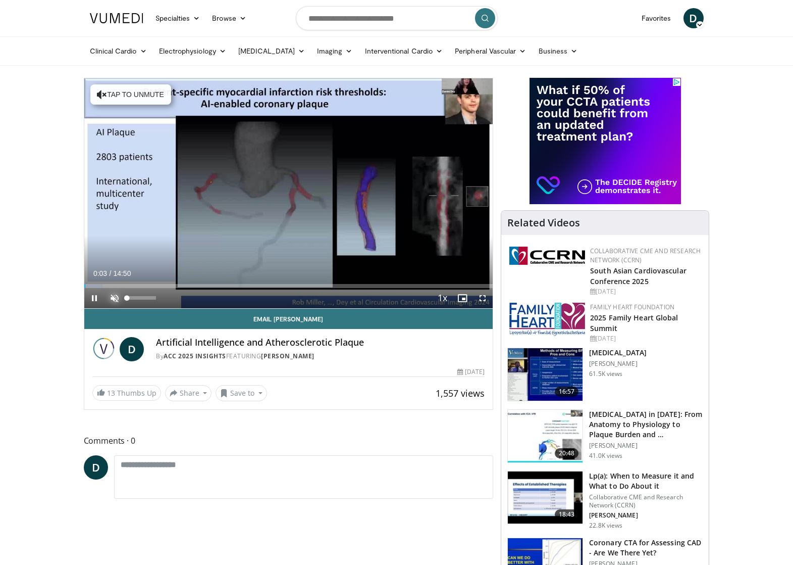
click at [115, 294] on span "Video Player" at bounding box center [115, 298] width 20 height 20
click at [482, 297] on span "Video Player" at bounding box center [483, 298] width 20 height 20
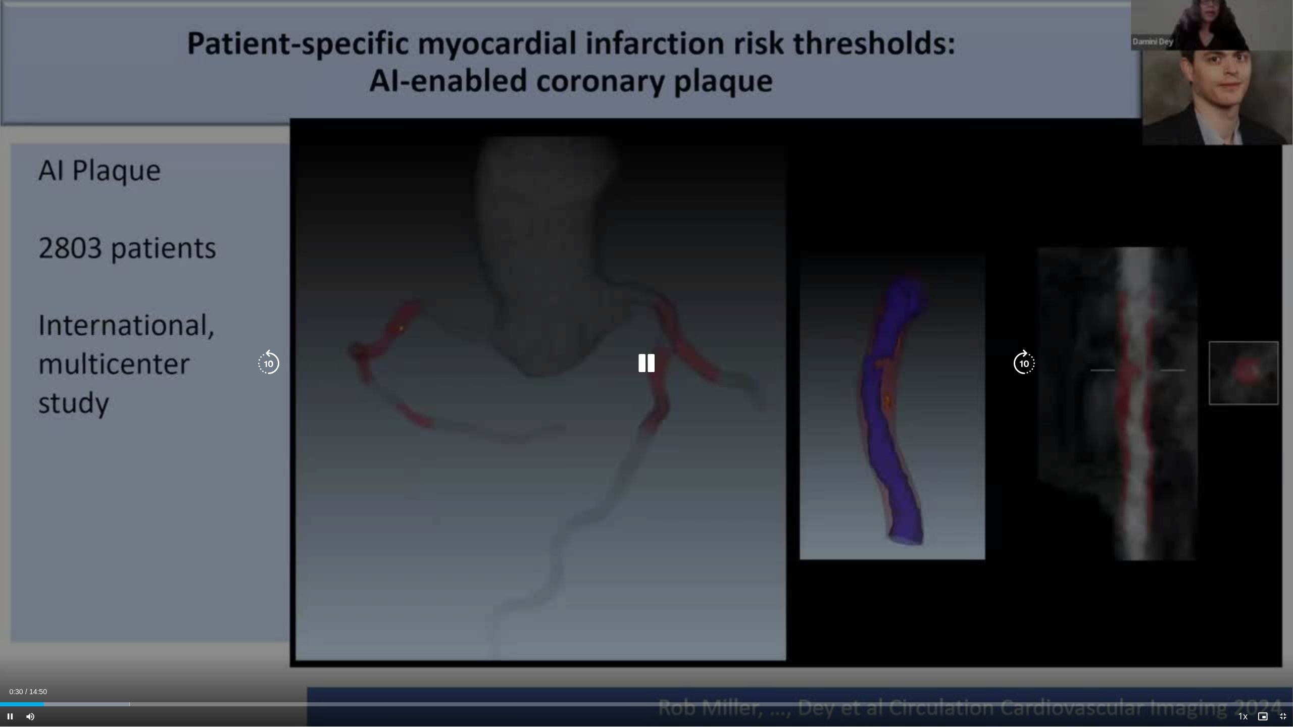
click at [793, 360] on icon "Video Player" at bounding box center [1024, 364] width 28 height 28
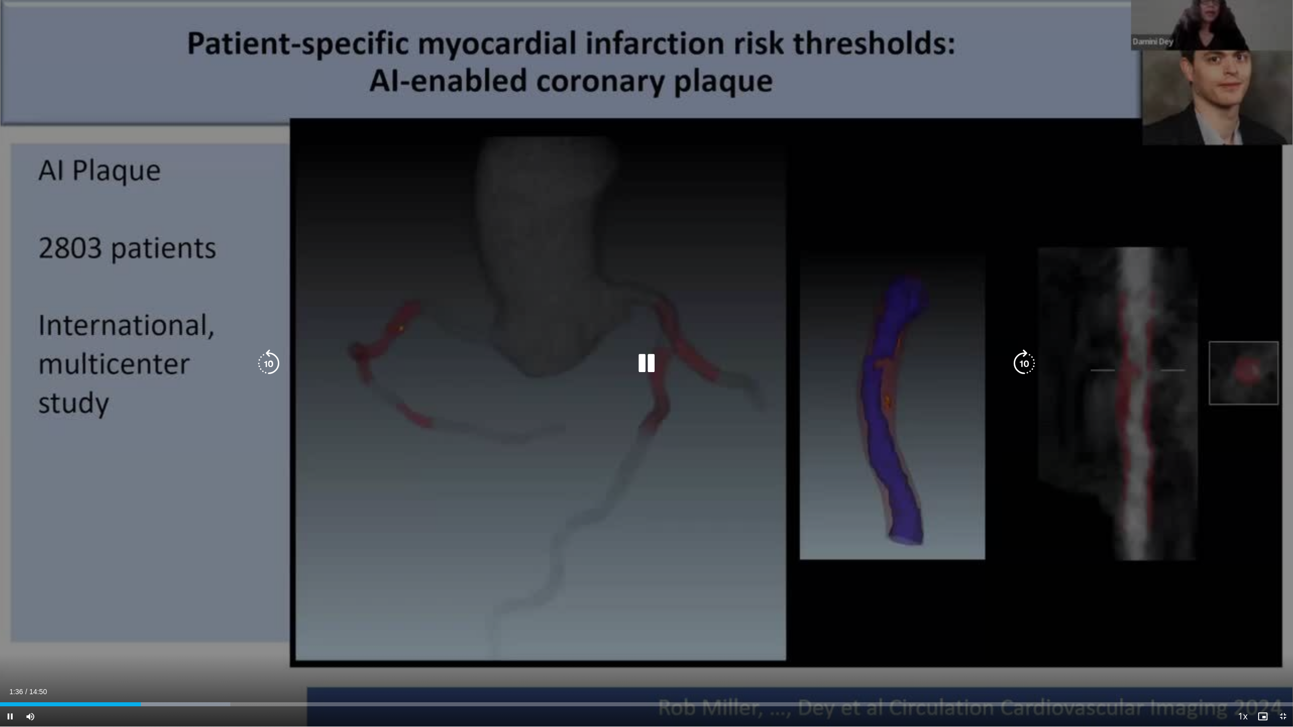
click at [793, 361] on icon "Video Player" at bounding box center [1024, 364] width 28 height 28
click at [793, 364] on icon "Video Player" at bounding box center [1024, 364] width 28 height 28
click at [793, 359] on icon "Video Player" at bounding box center [1024, 364] width 28 height 28
click at [793, 363] on icon "Video Player" at bounding box center [1024, 364] width 28 height 28
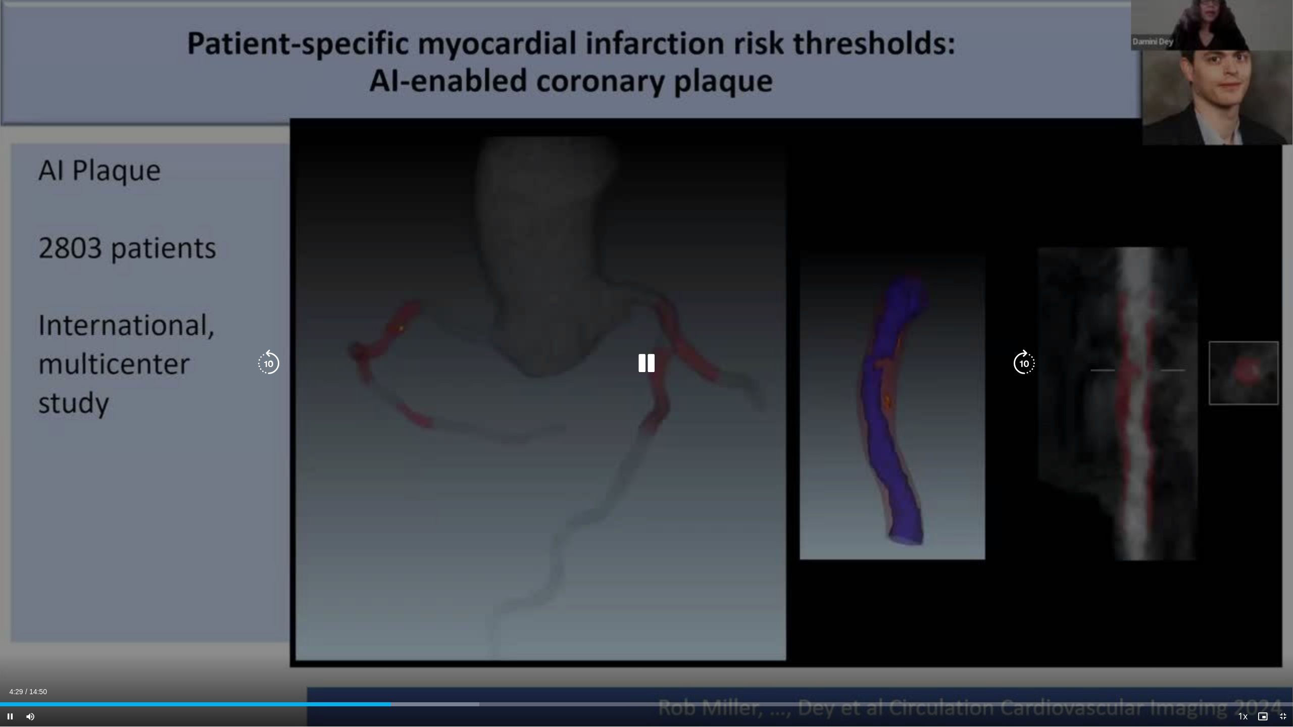
click at [793, 363] on icon "Video Player" at bounding box center [1024, 364] width 28 height 28
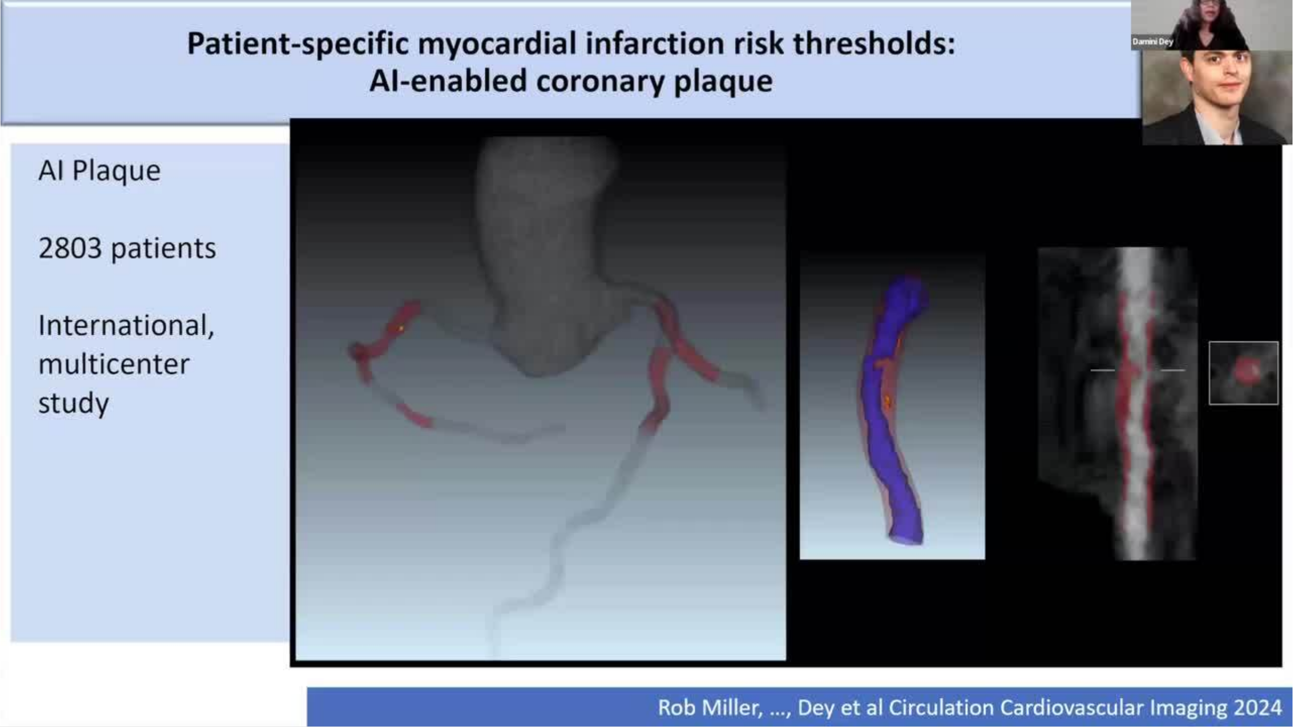
click at [793, 363] on div "10 seconds Tap to unmute" at bounding box center [646, 363] width 1293 height 727
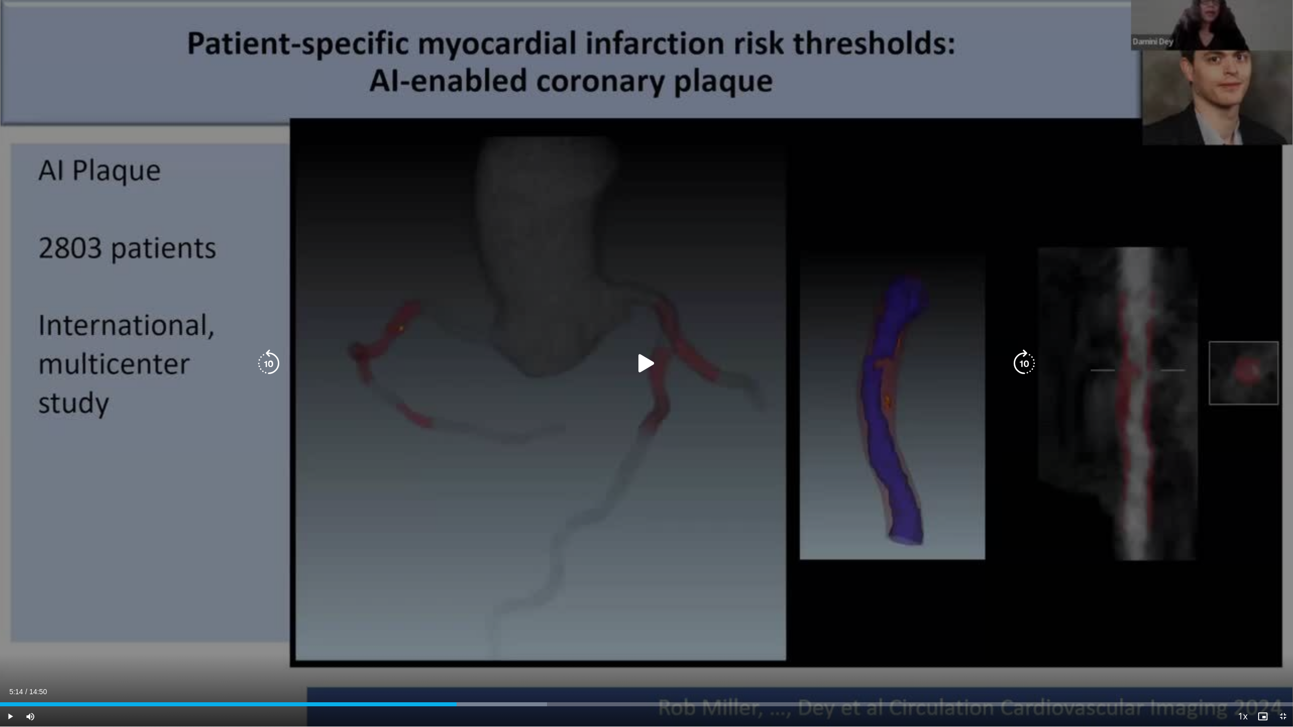
click at [793, 369] on icon "Video Player" at bounding box center [1024, 364] width 28 height 28
click at [793, 358] on icon "Video Player" at bounding box center [1024, 364] width 28 height 28
drag, startPoint x: 659, startPoint y: 355, endPoint x: 644, endPoint y: 359, distance: 15.2
click at [659, 355] on icon "Video Player" at bounding box center [646, 364] width 28 height 28
click at [644, 359] on icon "Video Player" at bounding box center [646, 364] width 28 height 28
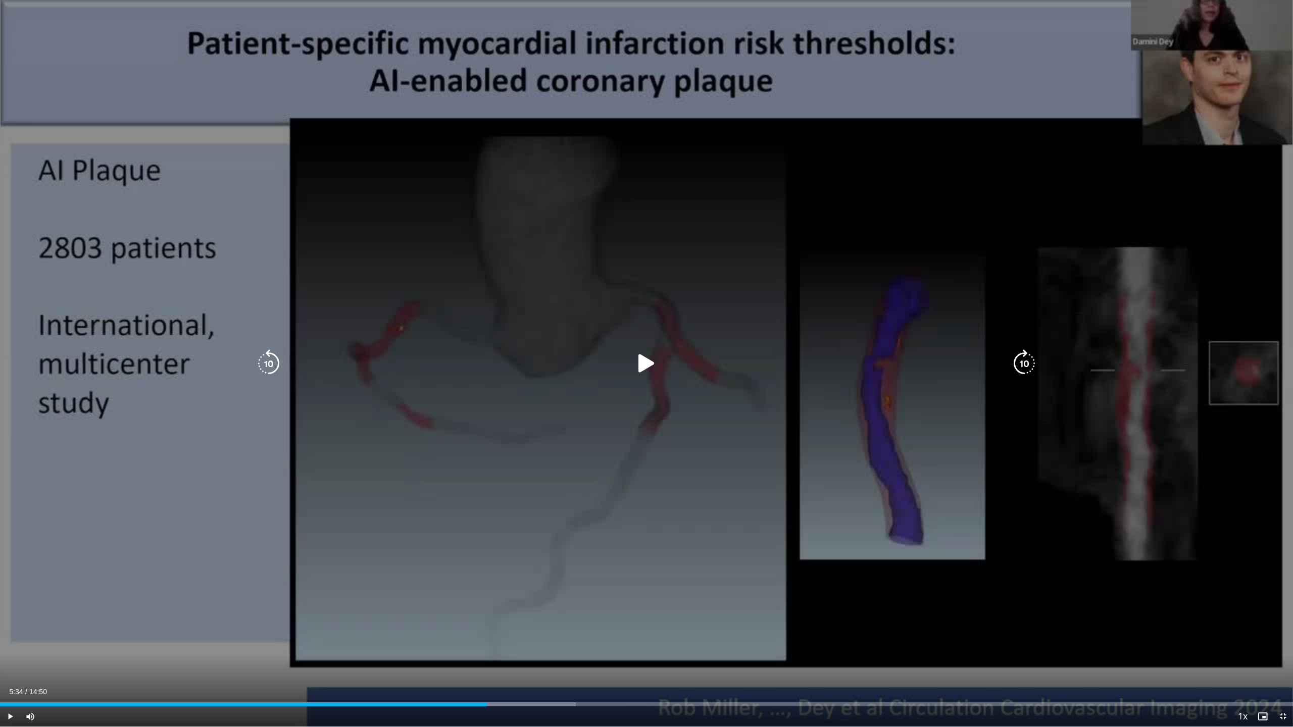
click at [644, 359] on icon "Video Player" at bounding box center [646, 364] width 28 height 28
click at [793, 355] on icon "Video Player" at bounding box center [1024, 364] width 28 height 28
click at [793, 362] on icon "Video Player" at bounding box center [1024, 364] width 28 height 28
click at [793, 365] on icon "Video Player" at bounding box center [1024, 364] width 28 height 28
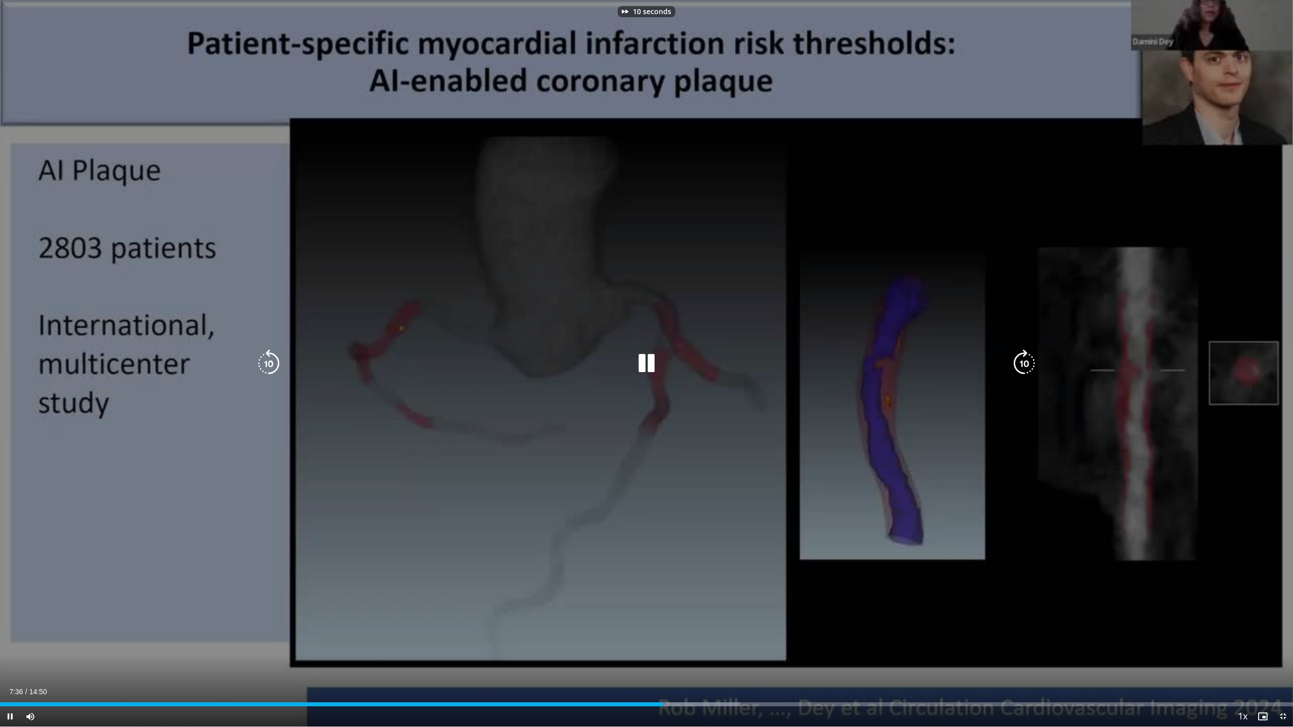
click at [793, 365] on icon "Video Player" at bounding box center [1024, 364] width 28 height 28
click at [793, 365] on div "20 seconds Tap to unmute" at bounding box center [646, 363] width 1293 height 727
click at [793, 364] on icon "Video Player" at bounding box center [1024, 364] width 28 height 28
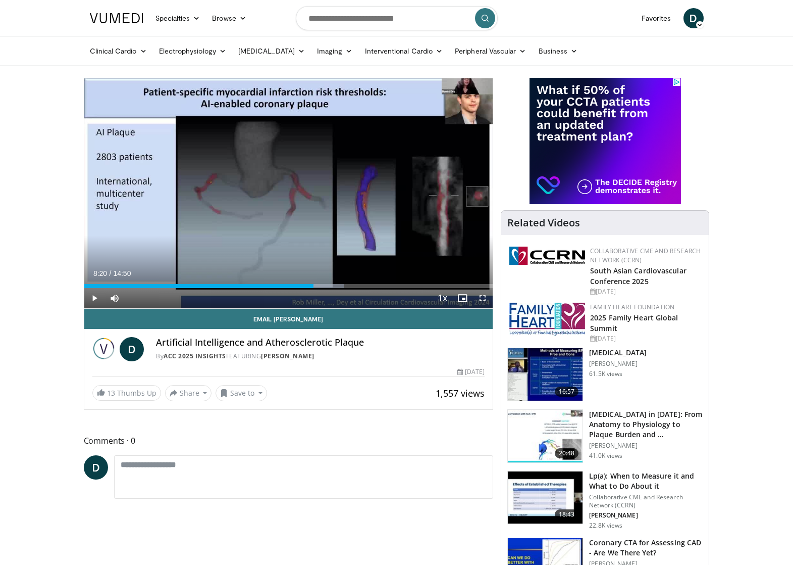
click at [710, 59] on div "Clinical Cardio [MEDICAL_DATA] [MEDICAL_DATA] [MEDICAL_DATA] & Lipid [MEDICAL_D…" at bounding box center [397, 51] width 626 height 28
